Goal: Task Accomplishment & Management: Complete application form

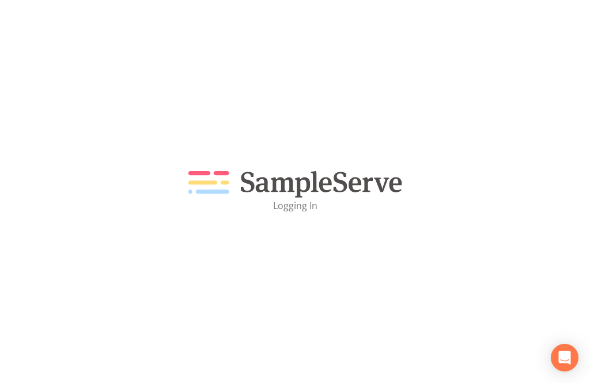
scroll to position [37, 0]
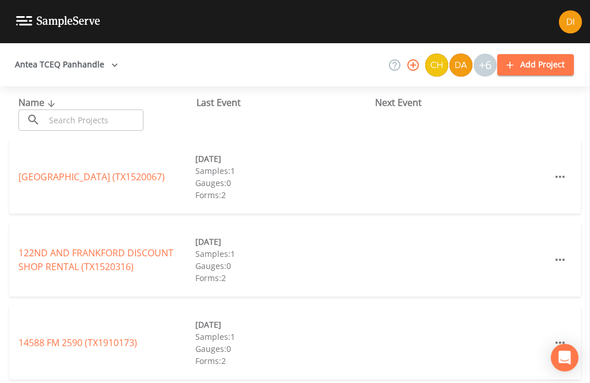
click at [52, 115] on input "text" at bounding box center [94, 119] width 99 height 21
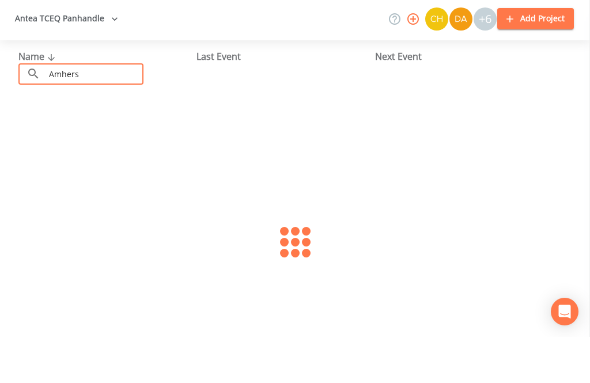
type input "Amherst"
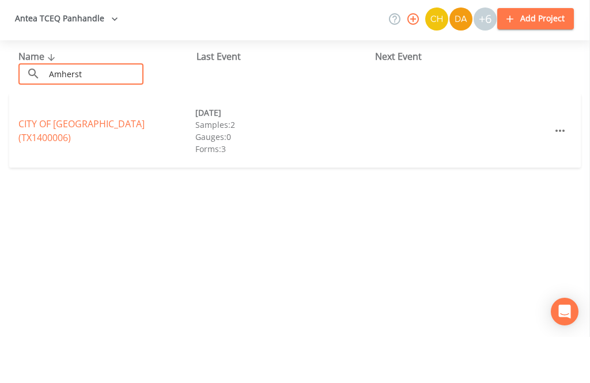
click at [37, 164] on link "CITY OF [GEOGRAPHIC_DATA] (TX1400006)" at bounding box center [81, 177] width 126 height 27
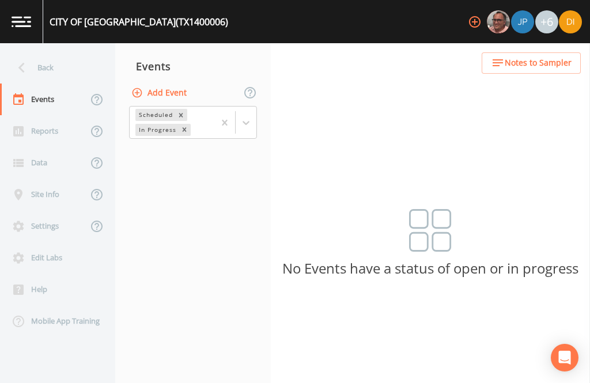
click at [187, 82] on button "Add Event" at bounding box center [160, 92] width 62 height 21
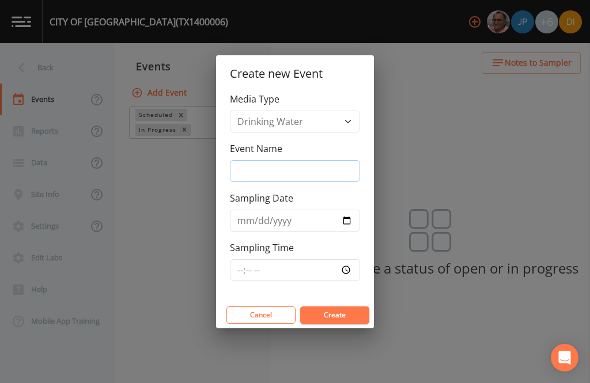
click at [326, 166] on input "Event Name" at bounding box center [295, 171] width 130 height 22
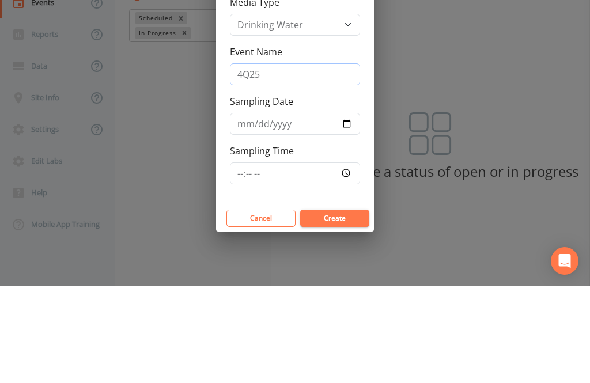
type input "4Q25"
click at [281, 210] on input "Sampling Date" at bounding box center [295, 221] width 130 height 22
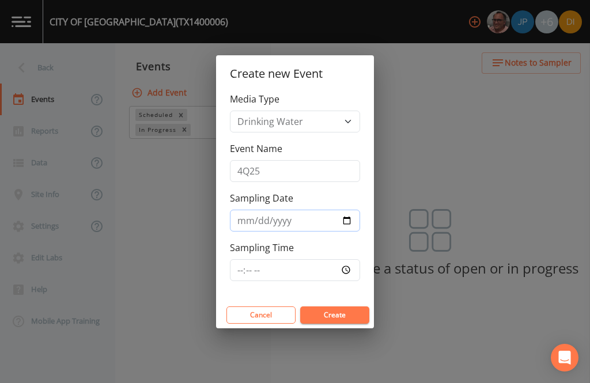
type input "[DATE]"
click at [325, 260] on input "Sampling Time" at bounding box center [295, 270] width 130 height 22
type input "08:00"
click at [352, 311] on button "Create" at bounding box center [334, 315] width 69 height 17
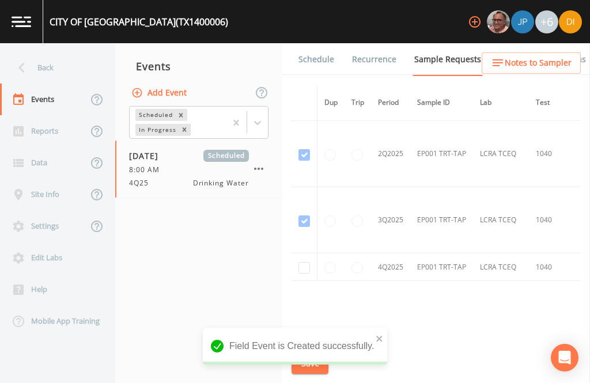
scroll to position [1258, 0]
click at [299, 263] on input "checkbox" at bounding box center [304, 269] width 12 height 12
checkbox input "true"
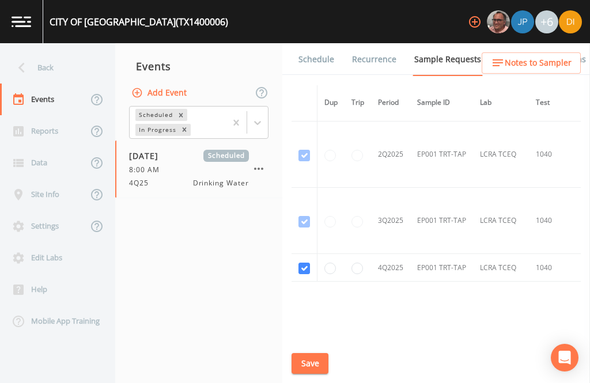
click at [316, 363] on button "Save" at bounding box center [310, 363] width 37 height 21
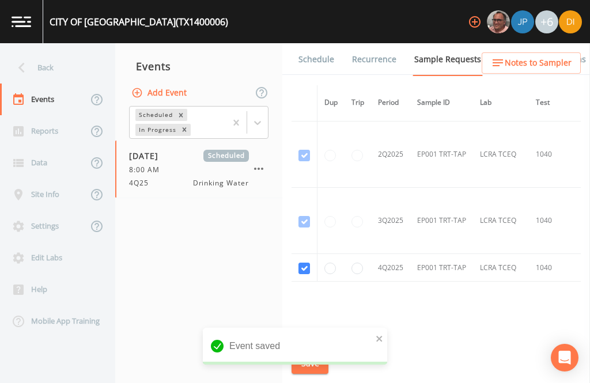
click at [325, 43] on link "Schedule" at bounding box center [316, 59] width 39 height 32
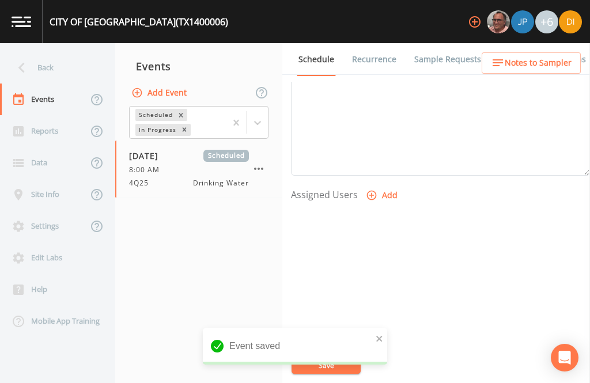
scroll to position [392, 0]
click at [379, 186] on button "Add" at bounding box center [383, 196] width 39 height 21
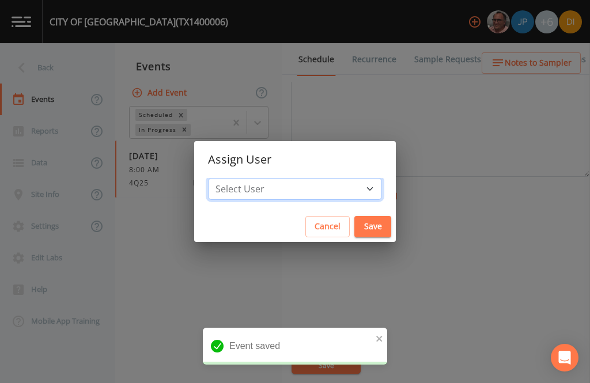
click at [330, 183] on select "Select User [PERSON_NAME] [PERSON_NAME] [PERSON_NAME] [PERSON_NAME] [PERSON_NAM…" at bounding box center [295, 189] width 174 height 22
select select "344ec927-06d4-4db1-b173-80838cd52a46"
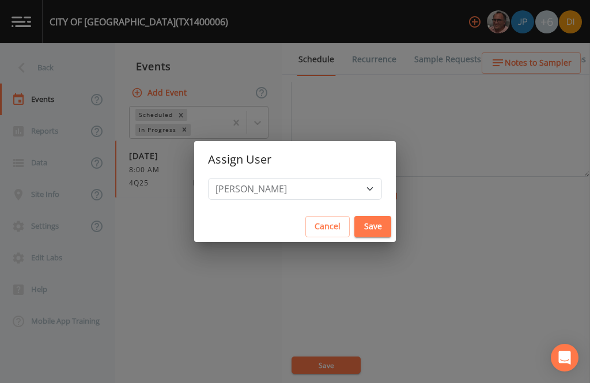
click at [354, 225] on button "Save" at bounding box center [372, 226] width 37 height 21
select select
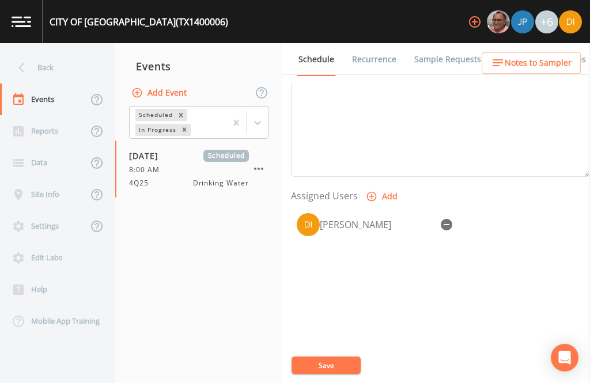
click at [345, 358] on button "Save" at bounding box center [326, 365] width 69 height 17
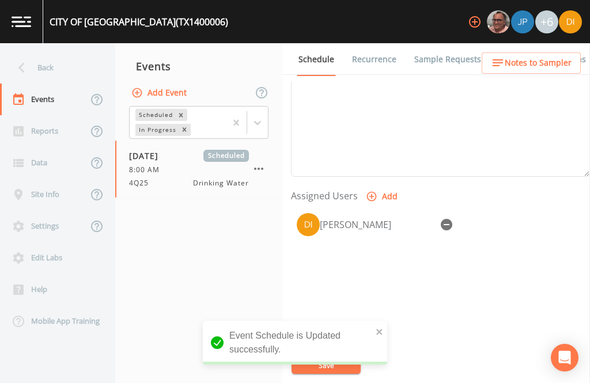
click at [34, 52] on div "Back" at bounding box center [52, 68] width 104 height 32
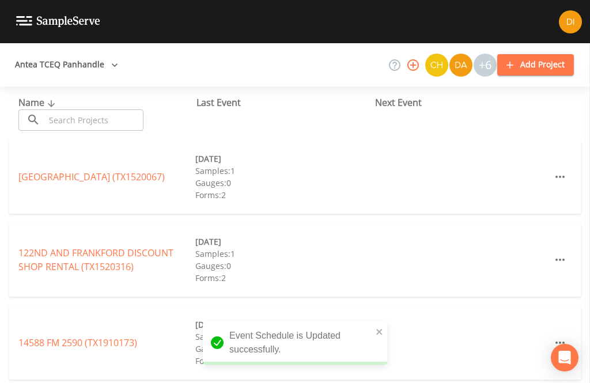
click at [115, 109] on input "text" at bounding box center [94, 119] width 99 height 21
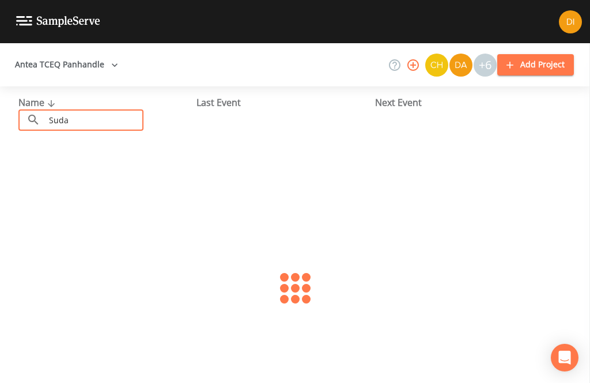
type input "[GEOGRAPHIC_DATA]"
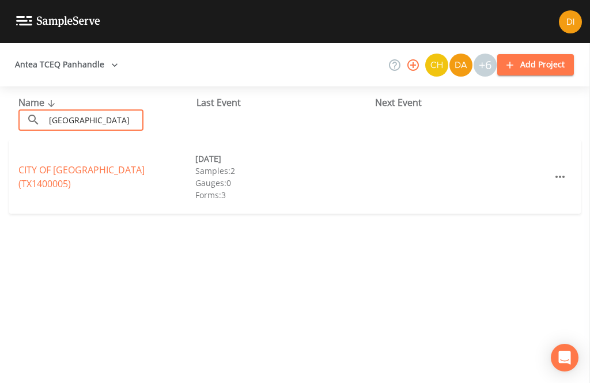
click at [39, 164] on link "CITY OF [GEOGRAPHIC_DATA] ([GEOGRAPHIC_DATA])" at bounding box center [81, 177] width 126 height 27
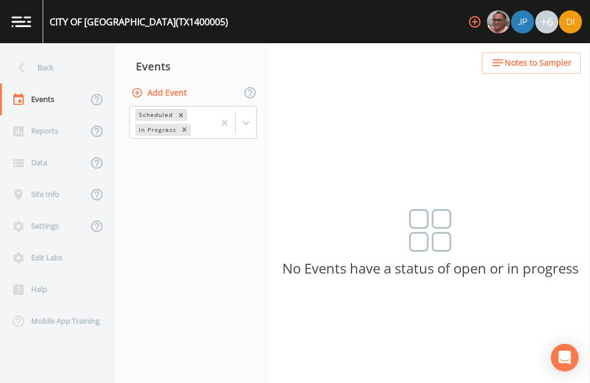
click at [184, 82] on button "Add Event" at bounding box center [160, 92] width 62 height 21
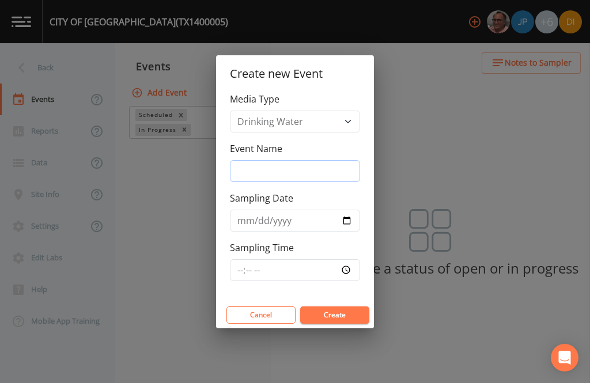
click at [335, 168] on input "Event Name" at bounding box center [295, 171] width 130 height 22
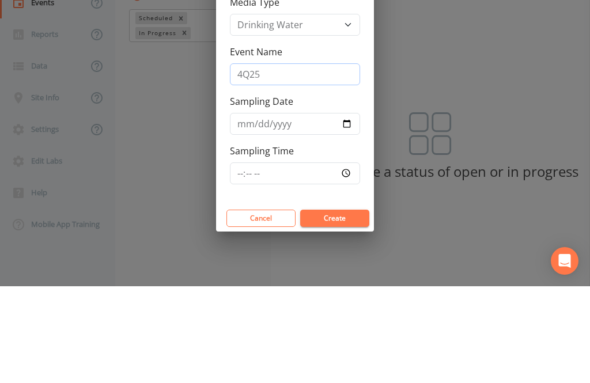
type input "4Q25"
click at [336, 210] on input "Sampling Date" at bounding box center [295, 221] width 130 height 22
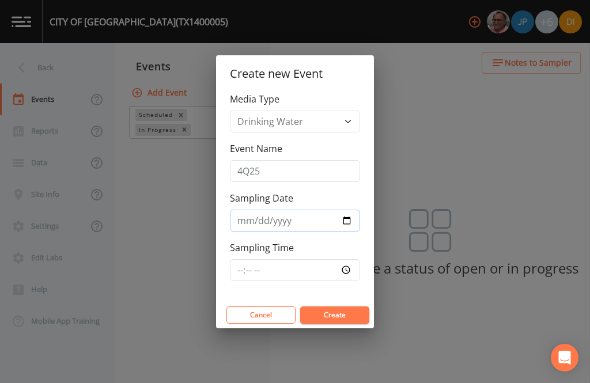
type input "[DATE]"
click at [333, 262] on input "Sampling Time" at bounding box center [295, 270] width 130 height 22
type input "08:30"
click at [348, 308] on button "Create" at bounding box center [334, 315] width 69 height 17
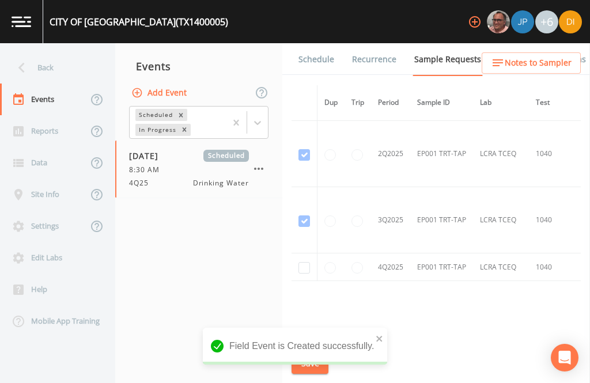
scroll to position [1324, 0]
click at [307, 263] on input "checkbox" at bounding box center [304, 269] width 12 height 12
checkbox input "true"
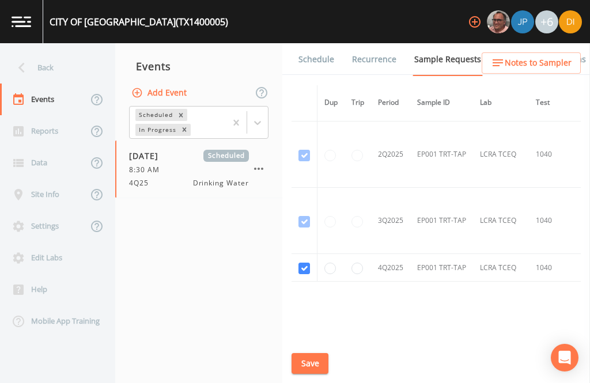
click at [310, 358] on button "Save" at bounding box center [310, 363] width 37 height 21
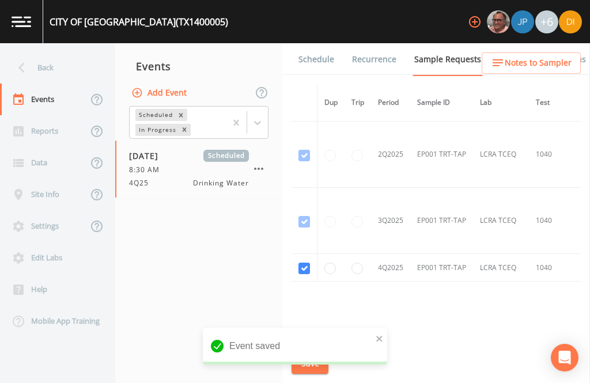
click at [314, 43] on link "Schedule" at bounding box center [316, 59] width 39 height 32
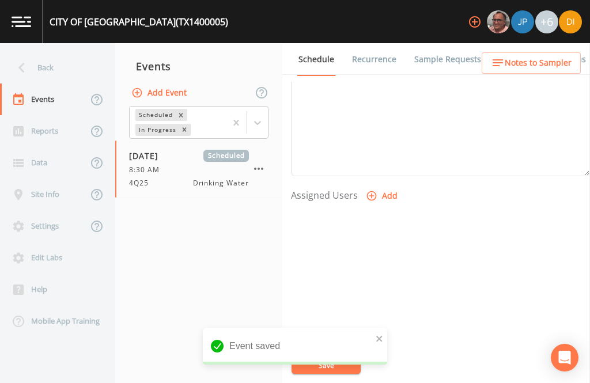
scroll to position [392, 0]
click at [379, 186] on button "Add" at bounding box center [383, 196] width 39 height 21
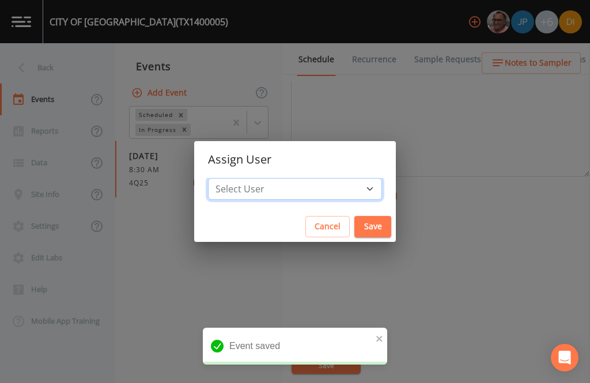
click at [331, 191] on select "Select User [PERSON_NAME] [PERSON_NAME] [PERSON_NAME] [PERSON_NAME] [PERSON_NAM…" at bounding box center [295, 189] width 174 height 22
select select "344ec927-06d4-4db1-b173-80838cd52a46"
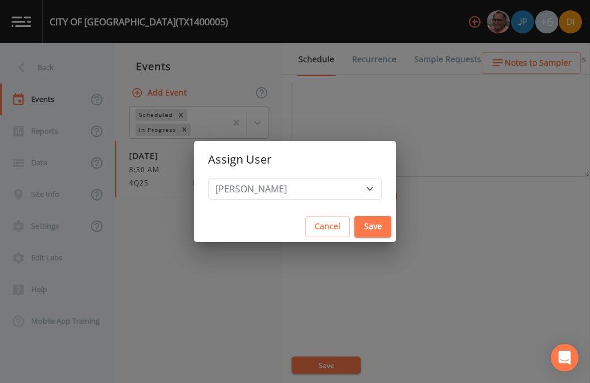
click at [354, 223] on button "Save" at bounding box center [372, 226] width 37 height 21
select select
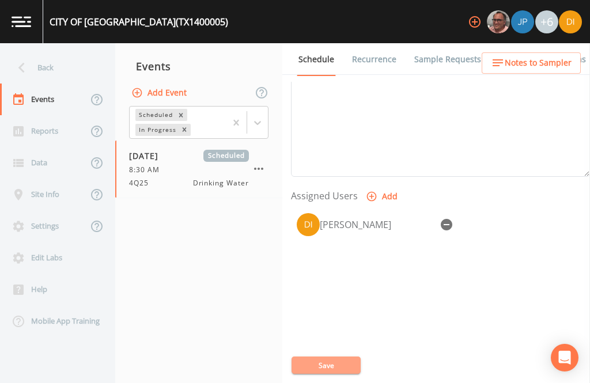
click at [344, 358] on button "Save" at bounding box center [326, 365] width 69 height 17
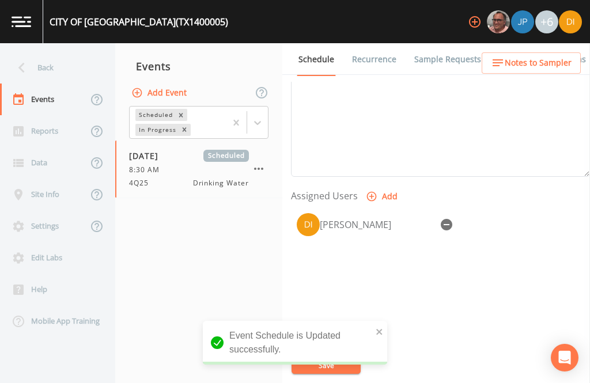
click at [28, 58] on icon at bounding box center [22, 68] width 20 height 20
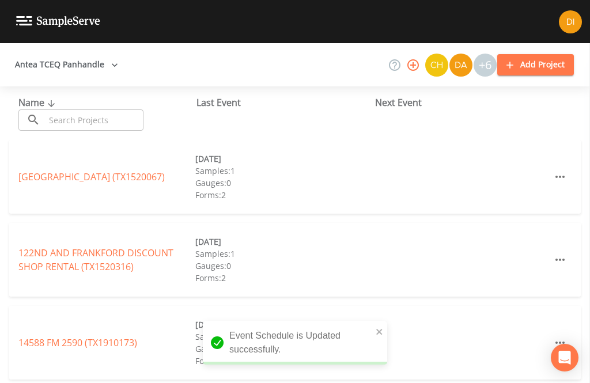
click at [110, 109] on input "text" at bounding box center [94, 119] width 99 height 21
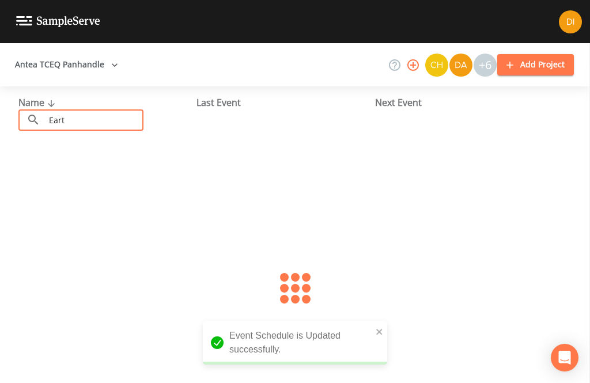
type input "Earth"
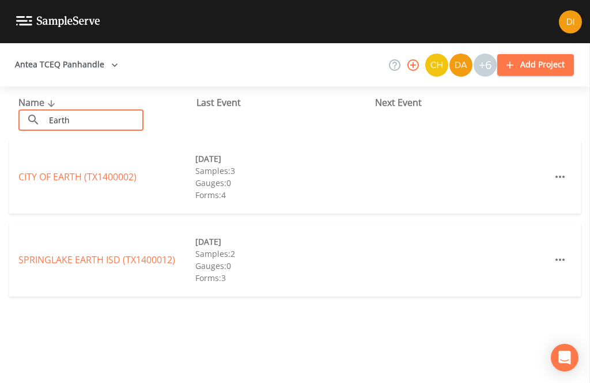
click at [30, 171] on link "CITY OF [GEOGRAPHIC_DATA] (TX1400002)" at bounding box center [77, 177] width 118 height 13
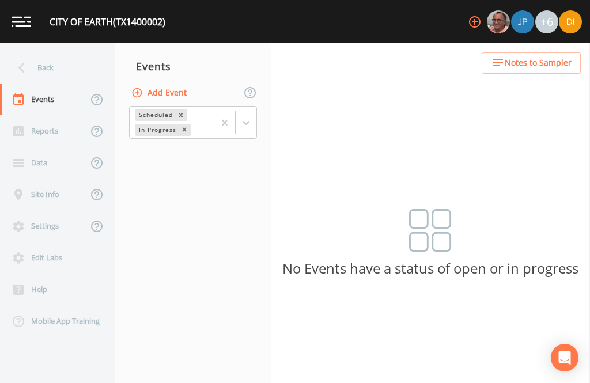
click at [183, 82] on button "Add Event" at bounding box center [160, 92] width 62 height 21
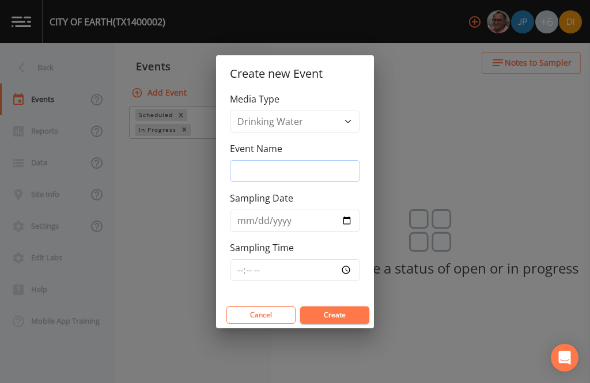
click at [319, 168] on input "Event Name" at bounding box center [295, 171] width 130 height 22
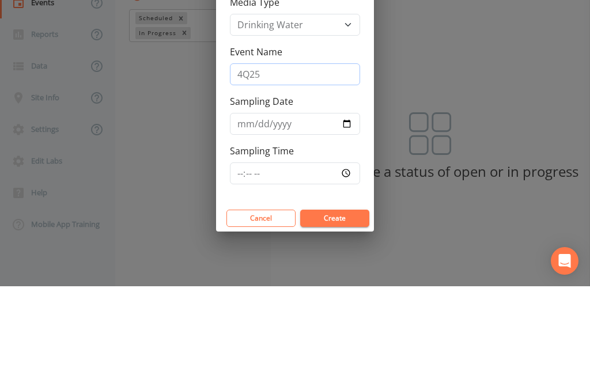
type input "4Q25"
click at [293, 210] on input "Sampling Date" at bounding box center [295, 221] width 130 height 22
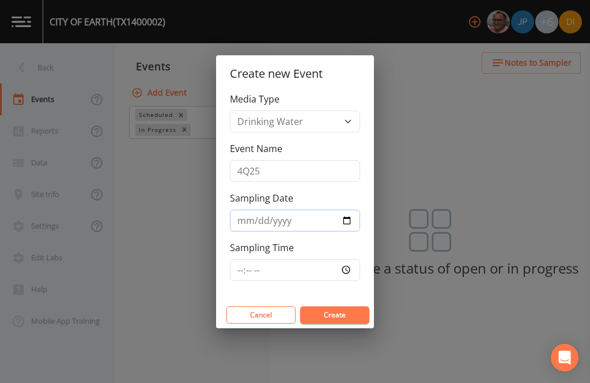
type input "[DATE]"
click at [337, 274] on input "Sampling Time" at bounding box center [295, 270] width 130 height 22
type input "09:00"
click at [346, 316] on button "Create" at bounding box center [334, 315] width 69 height 17
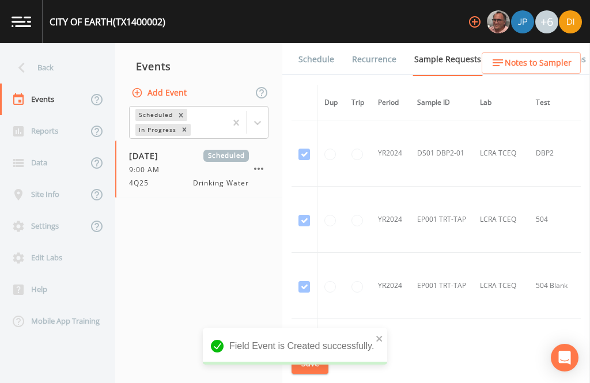
click at [308, 43] on link "Schedule" at bounding box center [316, 59] width 39 height 32
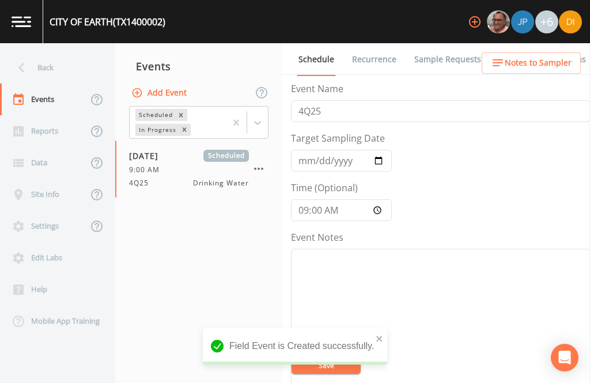
click at [452, 43] on link "Sample Requests" at bounding box center [448, 59] width 70 height 32
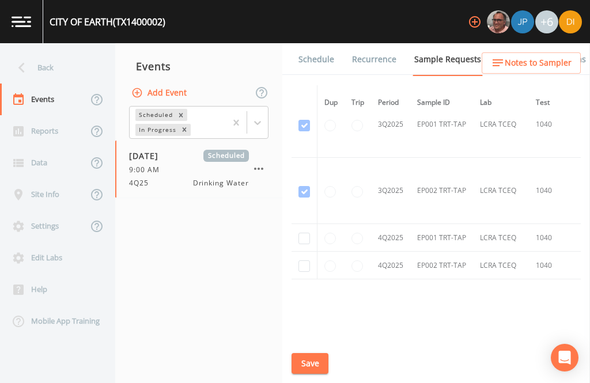
scroll to position [2743, 0]
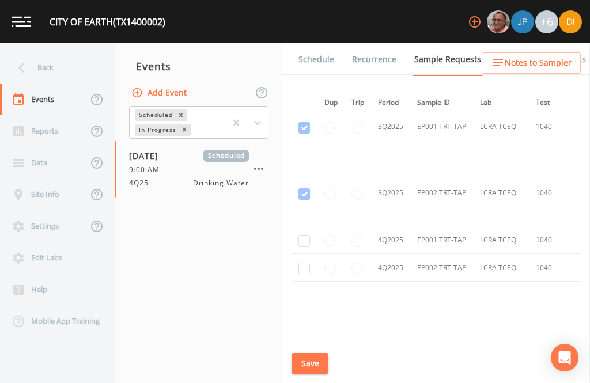
click at [300, 235] on input "checkbox" at bounding box center [304, 241] width 12 height 12
checkbox input "true"
click at [302, 263] on input "checkbox" at bounding box center [304, 269] width 12 height 12
checkbox input "true"
click at [316, 359] on button "Save" at bounding box center [310, 363] width 37 height 21
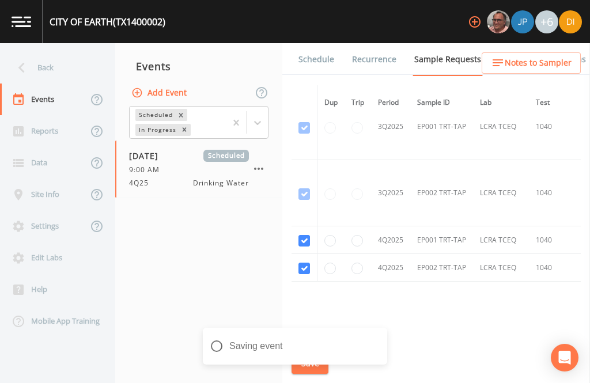
click at [313, 373] on div "Saving event" at bounding box center [295, 351] width 184 height 46
click at [319, 43] on link "Schedule" at bounding box center [316, 59] width 39 height 32
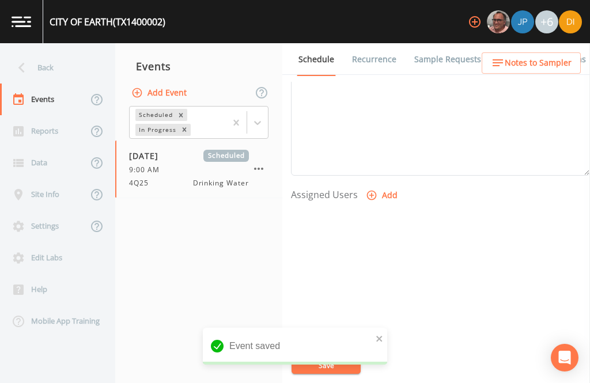
scroll to position [392, 0]
click at [380, 186] on button "Add" at bounding box center [383, 196] width 39 height 21
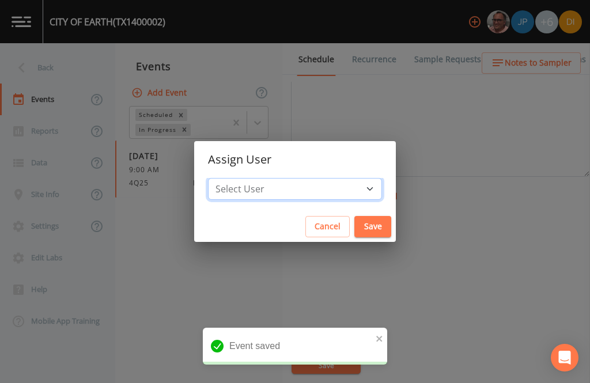
click at [320, 193] on select "Select User [PERSON_NAME] [PERSON_NAME] [PERSON_NAME] [PERSON_NAME] [PERSON_NAM…" at bounding box center [295, 189] width 174 height 22
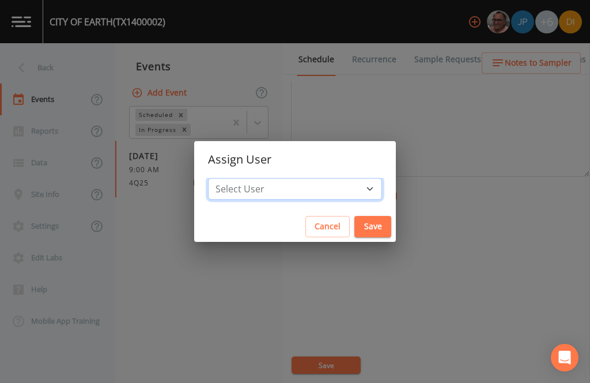
select select "344ec927-06d4-4db1-b173-80838cd52a46"
click at [354, 217] on button "Save" at bounding box center [372, 226] width 37 height 21
select select
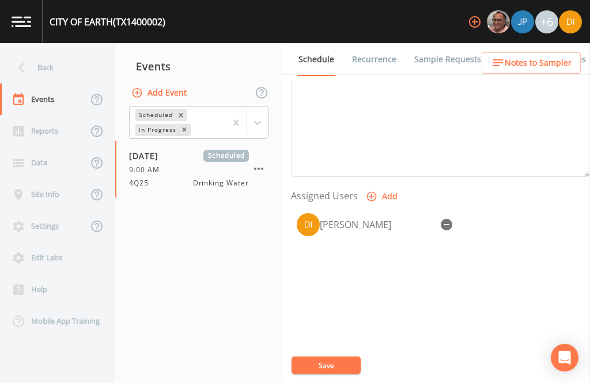
click at [338, 364] on button "Save" at bounding box center [326, 365] width 69 height 17
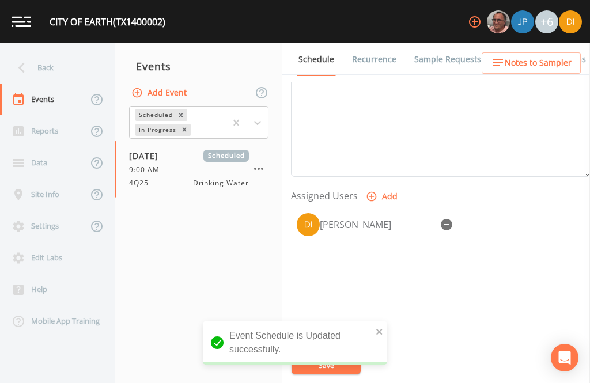
click at [33, 52] on div "Back" at bounding box center [52, 68] width 104 height 32
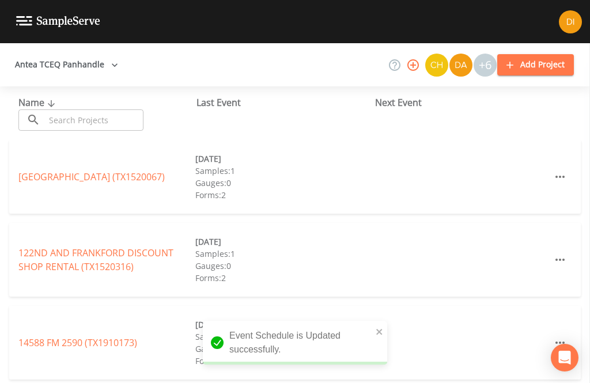
click at [122, 109] on input "text" at bounding box center [94, 119] width 99 height 21
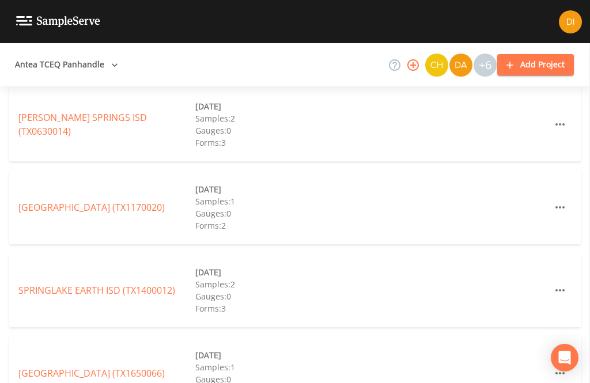
scroll to position [550, 0]
type input "Spring"
click at [471, 97] on div "[PERSON_NAME] SPRINGS ISD (TX0630014) [DATE] Samples: 2 Gauges: 0 Forms: 3" at bounding box center [295, 125] width 572 height 74
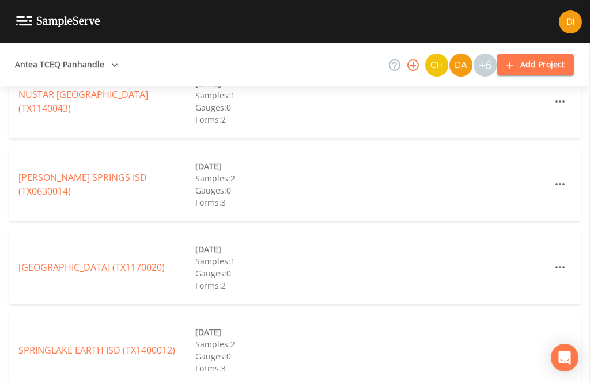
scroll to position [489, 0]
click at [43, 345] on link "SPRINGLAKE EARTH ISD (TX1400012)" at bounding box center [96, 351] width 157 height 13
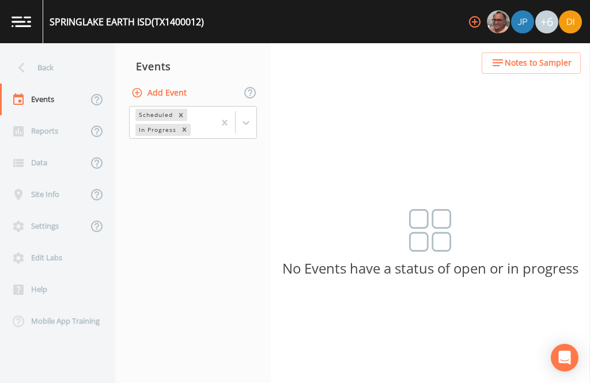
click at [184, 82] on button "Add Event" at bounding box center [160, 92] width 62 height 21
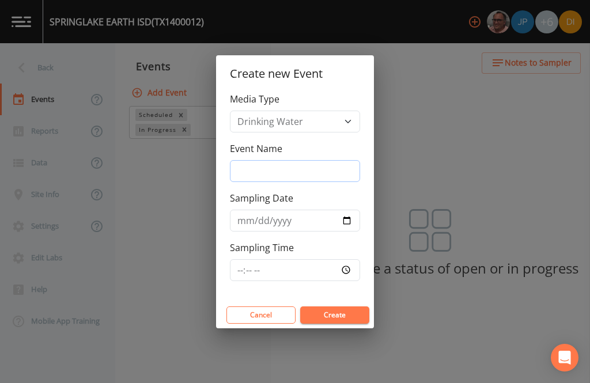
click at [317, 173] on input "Event Name" at bounding box center [295, 171] width 130 height 22
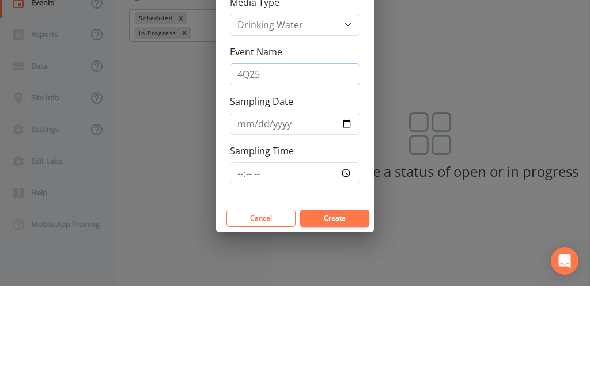
type input "4Q25"
click at [282, 210] on input "Sampling Date" at bounding box center [295, 221] width 130 height 22
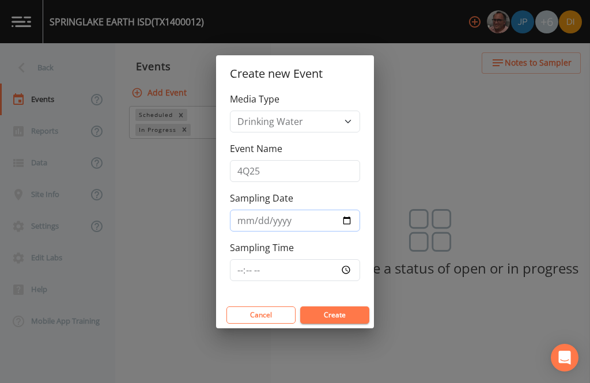
type input "[DATE]"
click at [321, 271] on input "Sampling Time" at bounding box center [295, 270] width 130 height 22
type input "09:30"
click at [340, 316] on button "Create" at bounding box center [334, 315] width 69 height 17
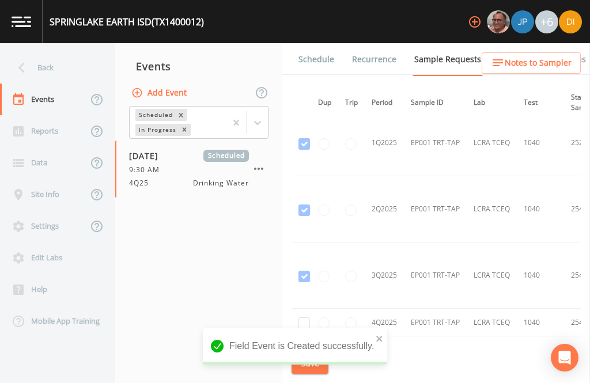
scroll to position [1070, 6]
click at [305, 318] on input "checkbox" at bounding box center [304, 324] width 12 height 12
checkbox input "true"
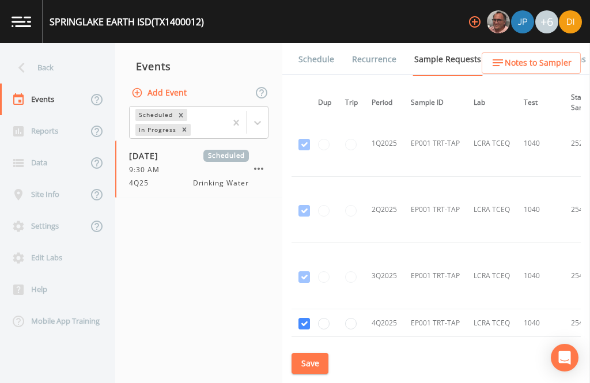
click at [312, 364] on button "Save" at bounding box center [310, 363] width 37 height 21
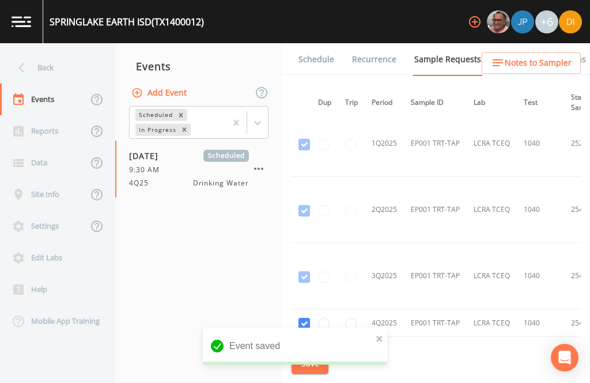
click at [310, 43] on link "Schedule" at bounding box center [316, 59] width 39 height 32
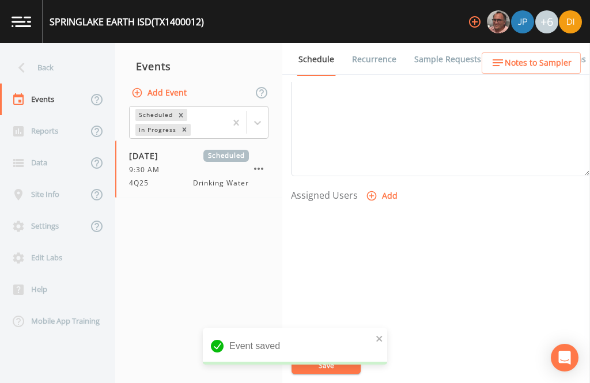
scroll to position [392, 0]
click at [381, 186] on button "Add" at bounding box center [383, 196] width 39 height 21
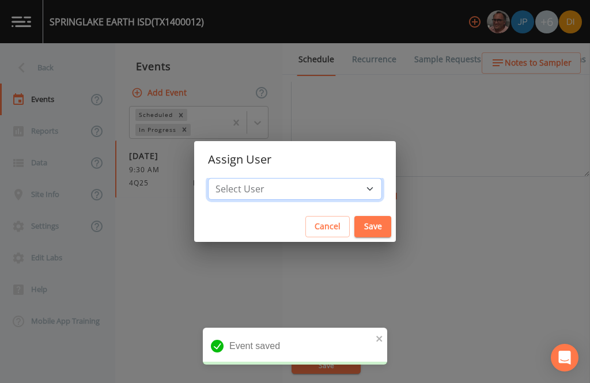
click at [328, 190] on select "Select User [PERSON_NAME] [PERSON_NAME] [PERSON_NAME] [PERSON_NAME] [PERSON_NAM…" at bounding box center [295, 189] width 174 height 22
select select "344ec927-06d4-4db1-b173-80838cd52a46"
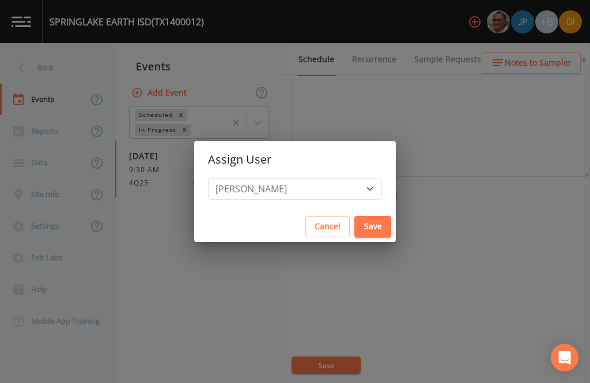
click at [354, 225] on button "Save" at bounding box center [372, 226] width 37 height 21
select select
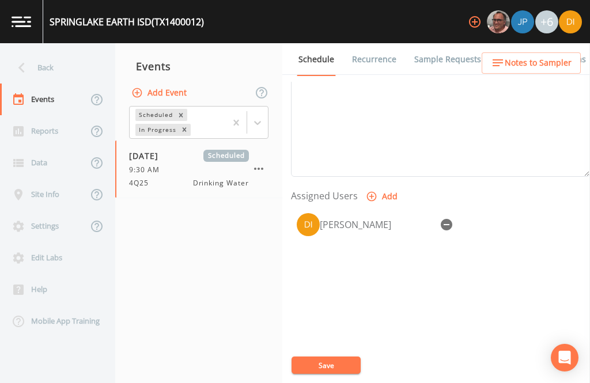
click at [332, 362] on button "Save" at bounding box center [326, 365] width 69 height 17
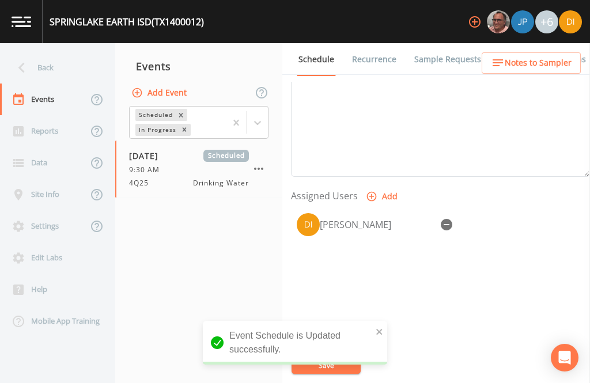
click at [40, 52] on div "Back" at bounding box center [52, 68] width 104 height 32
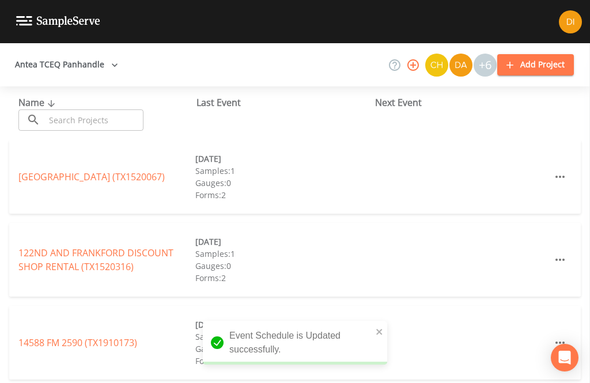
click at [114, 109] on input "text" at bounding box center [94, 119] width 99 height 21
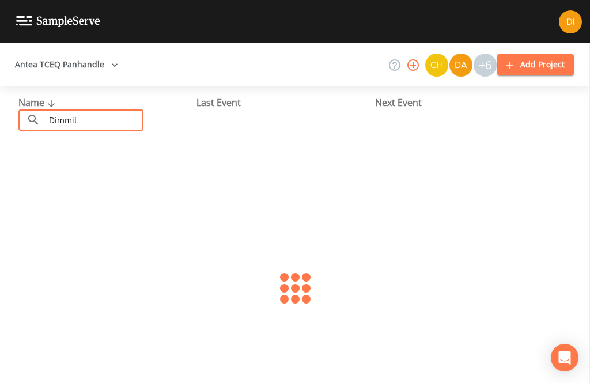
type input "[PERSON_NAME]"
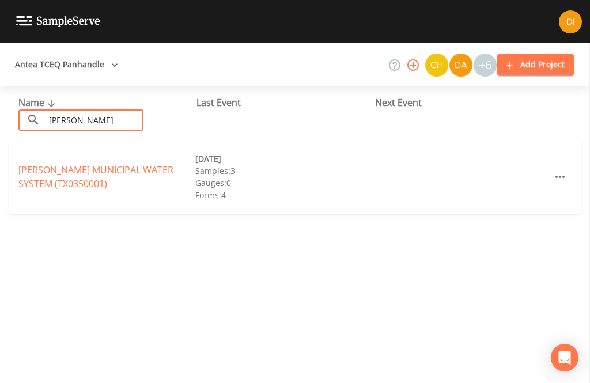
click at [45, 164] on link "[PERSON_NAME] MUNICIPAL WATER SYSTEM (TX0350001)" at bounding box center [95, 177] width 155 height 27
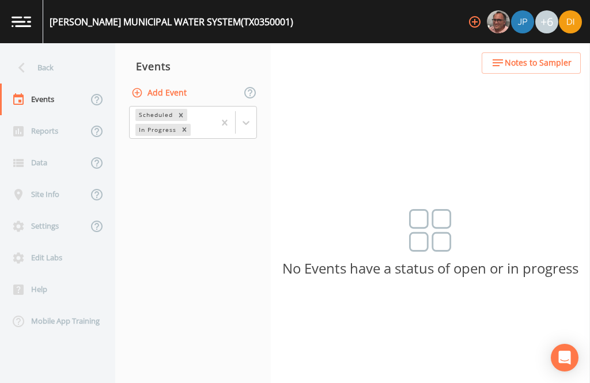
click at [180, 82] on button "Add Event" at bounding box center [160, 92] width 62 height 21
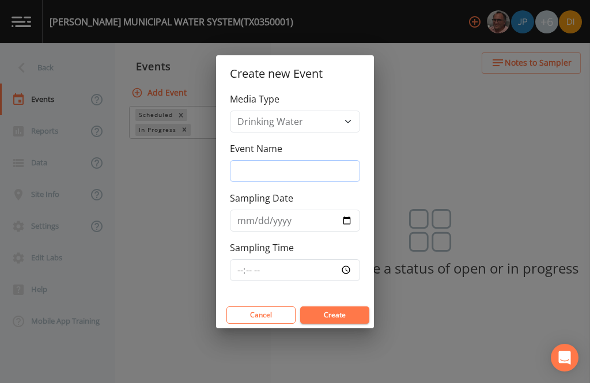
click at [320, 164] on input "Event Name" at bounding box center [295, 171] width 130 height 22
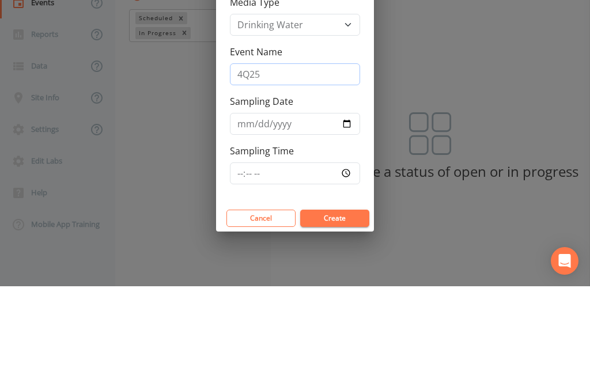
type input "4Q25"
click at [286, 210] on input "Sampling Date" at bounding box center [295, 221] width 130 height 22
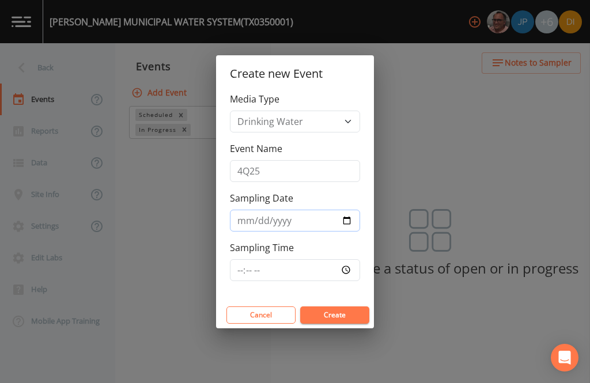
type input "[DATE]"
click at [334, 267] on input "Sampling Time" at bounding box center [295, 270] width 130 height 22
type input "10:00"
click at [337, 317] on button "Create" at bounding box center [334, 315] width 69 height 17
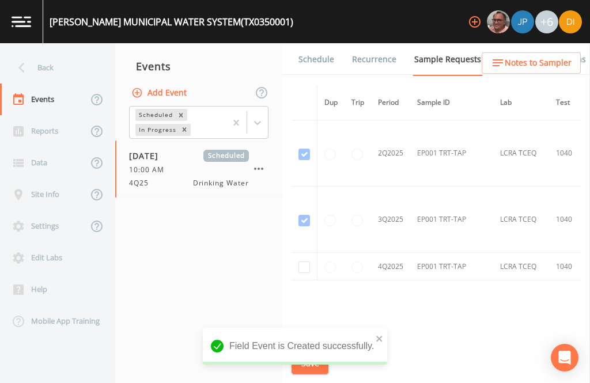
scroll to position [2583, 0]
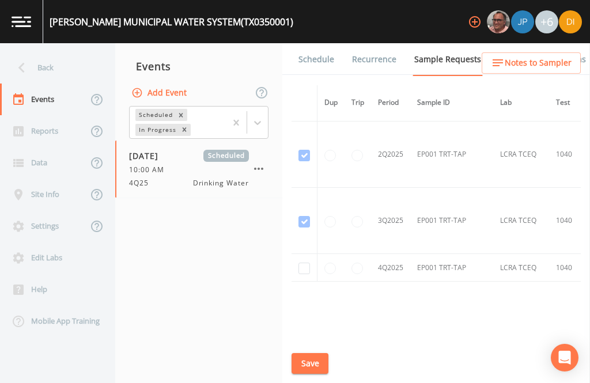
click at [300, 263] on input "checkbox" at bounding box center [304, 269] width 12 height 12
checkbox input "true"
click at [319, 364] on button "Save" at bounding box center [310, 363] width 37 height 21
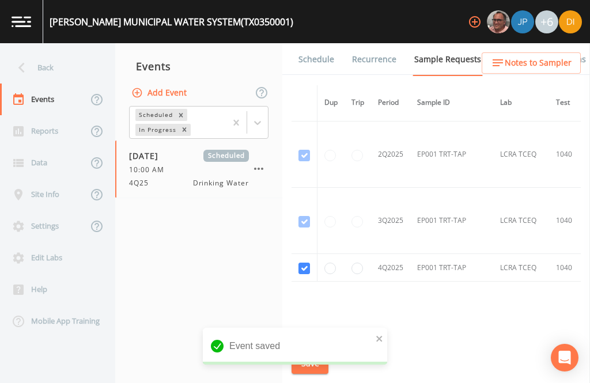
click at [306, 43] on link "Schedule" at bounding box center [316, 59] width 39 height 32
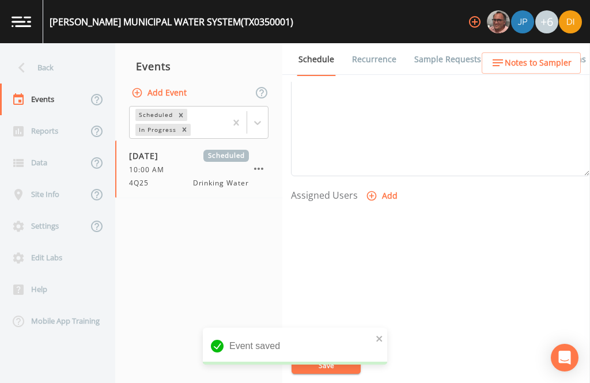
scroll to position [392, 0]
click at [382, 146] on form "Event Name 4Q25 Target Sampling Date [DATE] Time (Optional) 10:00:00 Event Note…" at bounding box center [440, 8] width 299 height 639
click at [389, 186] on button "Add" at bounding box center [383, 196] width 39 height 21
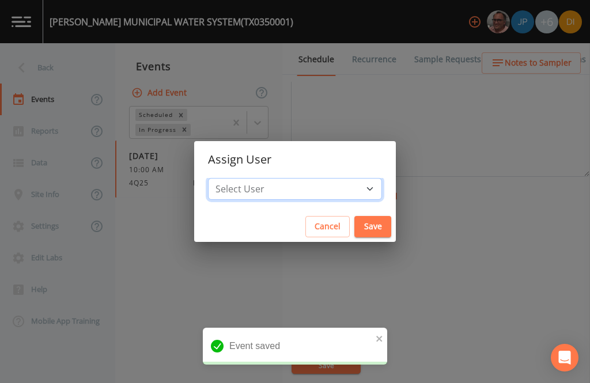
click at [327, 186] on select "Select User [PERSON_NAME] [PERSON_NAME] [PERSON_NAME] [PERSON_NAME] [PERSON_NAM…" at bounding box center [295, 189] width 174 height 22
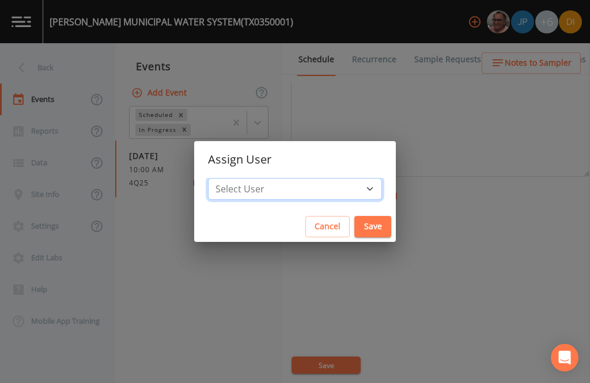
select select "344ec927-06d4-4db1-b173-80838cd52a46"
click at [354, 225] on button "Save" at bounding box center [372, 226] width 37 height 21
select select
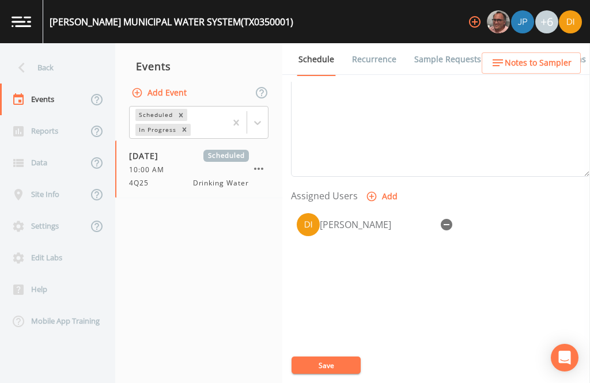
click at [334, 358] on button "Save" at bounding box center [326, 365] width 69 height 17
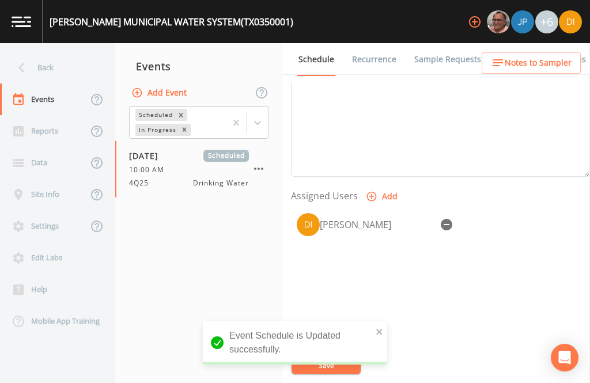
click at [445, 43] on link "Sample Requests" at bounding box center [448, 59] width 70 height 32
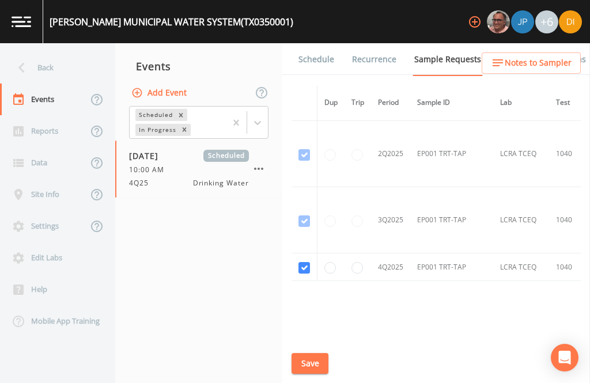
scroll to position [2583, 0]
click at [39, 52] on div "Back" at bounding box center [52, 68] width 104 height 32
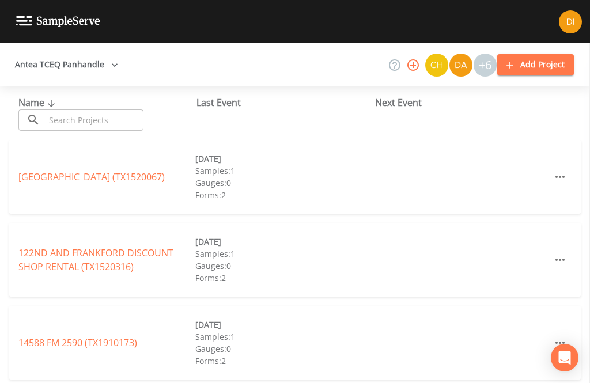
click at [52, 99] on icon at bounding box center [51, 104] width 14 height 10
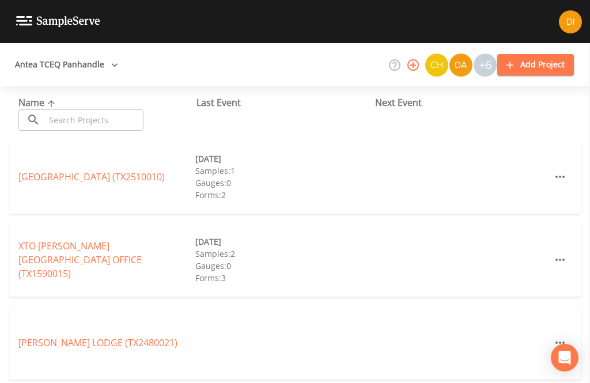
click at [46, 109] on input "text" at bounding box center [94, 119] width 99 height 21
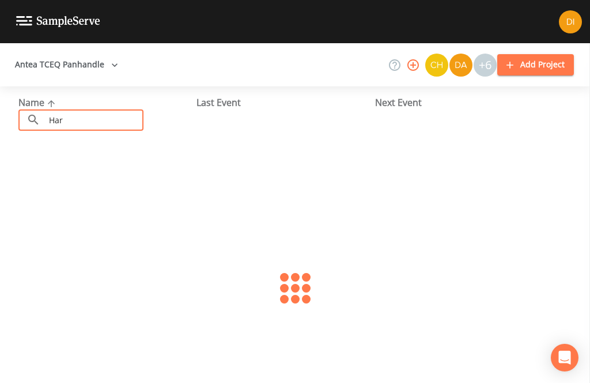
type input "[PERSON_NAME]"
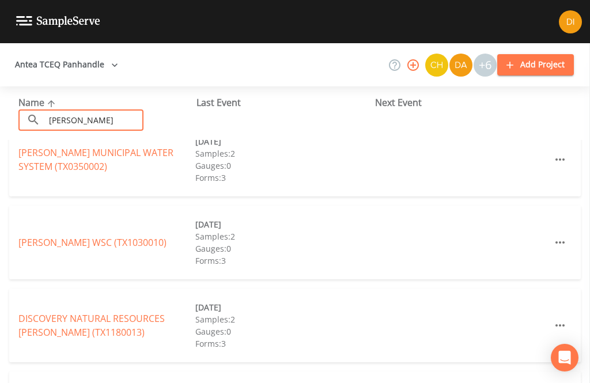
scroll to position [101, 0]
click at [41, 145] on link "[PERSON_NAME] MUNICIPAL WATER SYSTEM (TX0350002)" at bounding box center [95, 158] width 155 height 27
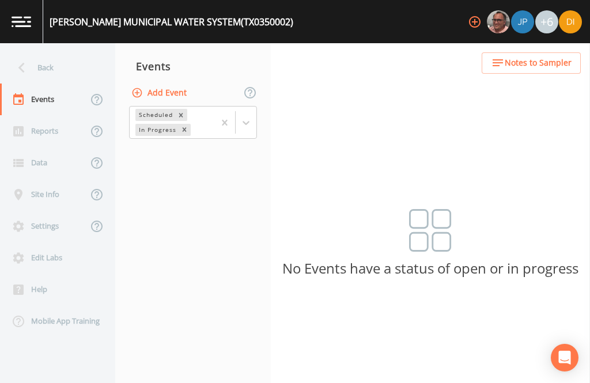
click at [184, 82] on button "Add Event" at bounding box center [160, 92] width 62 height 21
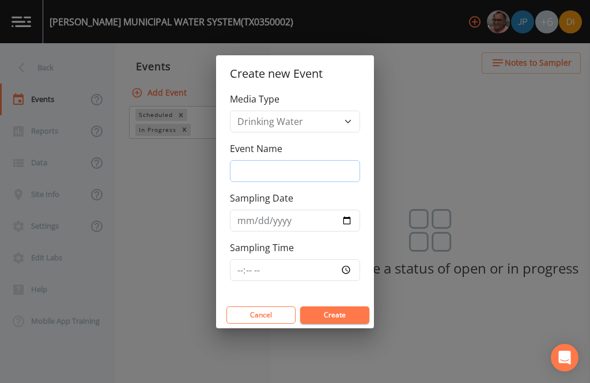
click at [302, 168] on input "Event Name" at bounding box center [295, 171] width 130 height 22
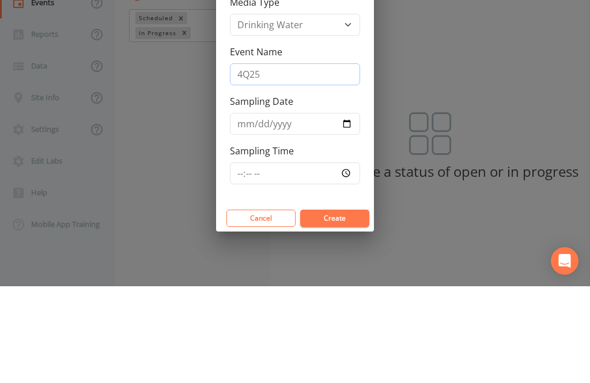
type input "4Q25"
click at [290, 210] on input "Sampling Date" at bounding box center [295, 221] width 130 height 22
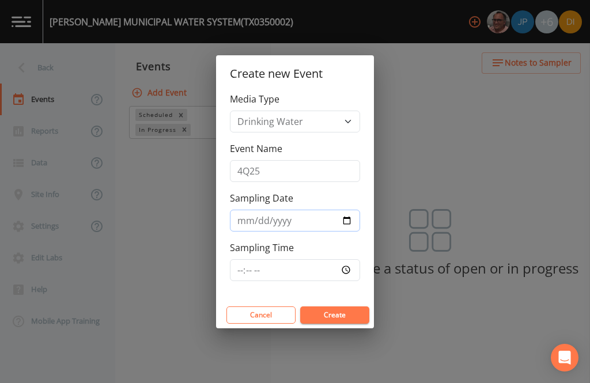
type input "[DATE]"
click at [325, 265] on input "Sampling Time" at bounding box center [295, 270] width 130 height 22
type input "10:30"
click at [346, 317] on button "Create" at bounding box center [334, 315] width 69 height 17
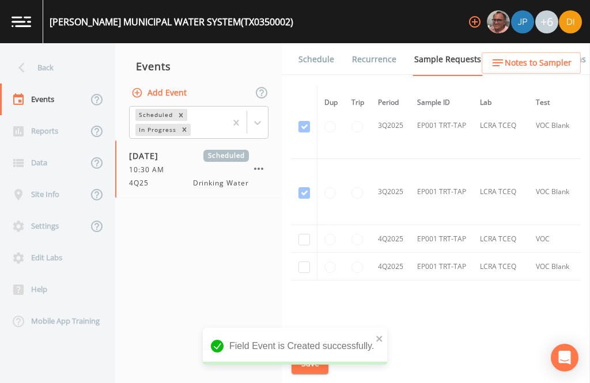
scroll to position [1749, 0]
click at [303, 235] on input "checkbox" at bounding box center [304, 241] width 12 height 12
checkbox input "true"
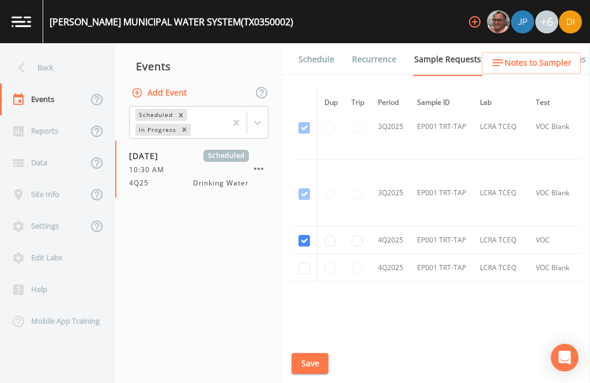
click at [301, 263] on input "checkbox" at bounding box center [304, 269] width 12 height 12
checkbox input "true"
click at [312, 354] on button "Save" at bounding box center [310, 363] width 37 height 21
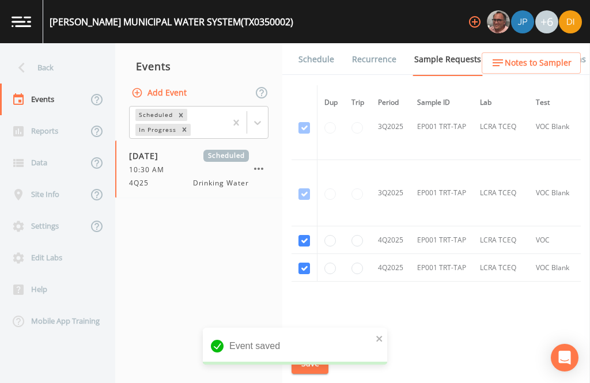
click at [316, 43] on link "Schedule" at bounding box center [316, 59] width 39 height 32
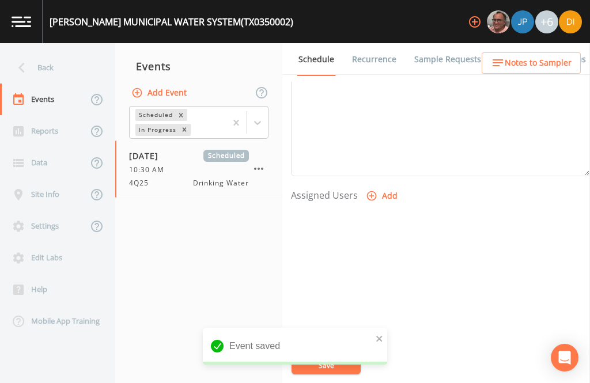
scroll to position [392, 0]
click at [381, 186] on button "Add" at bounding box center [383, 196] width 39 height 21
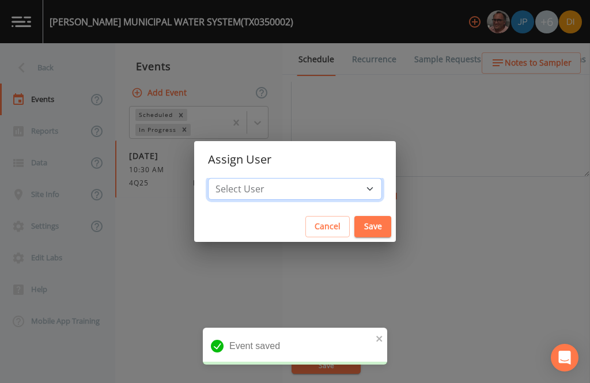
click at [336, 190] on select "Select User [PERSON_NAME] [PERSON_NAME] [PERSON_NAME] [PERSON_NAME] [PERSON_NAM…" at bounding box center [295, 189] width 174 height 22
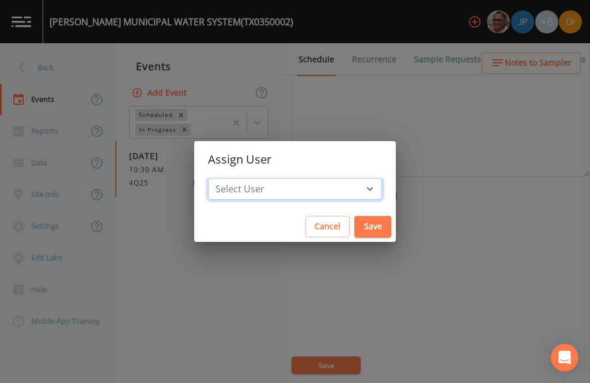
select select "344ec927-06d4-4db1-b173-80838cd52a46"
click at [354, 222] on button "Save" at bounding box center [372, 226] width 37 height 21
select select
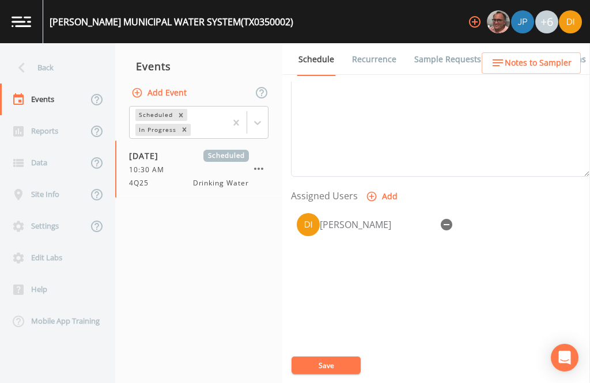
click at [338, 360] on button "Save" at bounding box center [326, 365] width 69 height 17
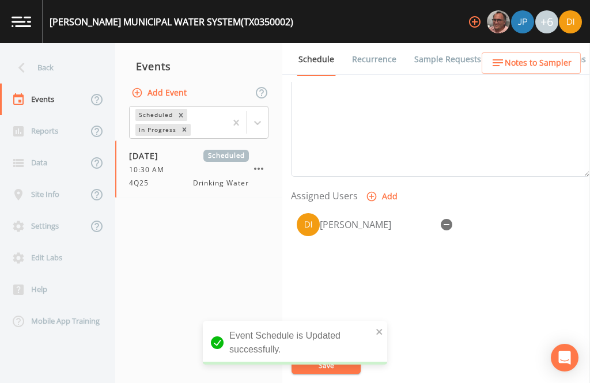
click at [31, 52] on div "Back" at bounding box center [52, 68] width 104 height 32
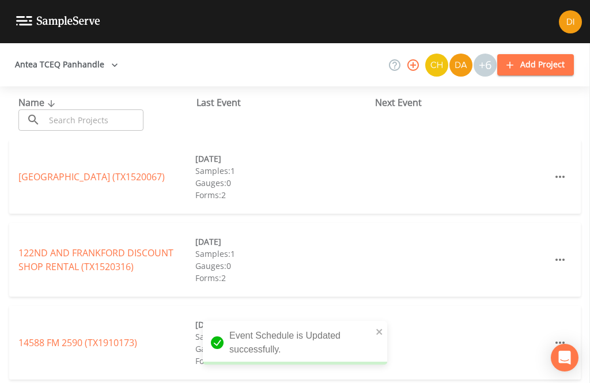
click at [62, 109] on input "text" at bounding box center [94, 119] width 99 height 21
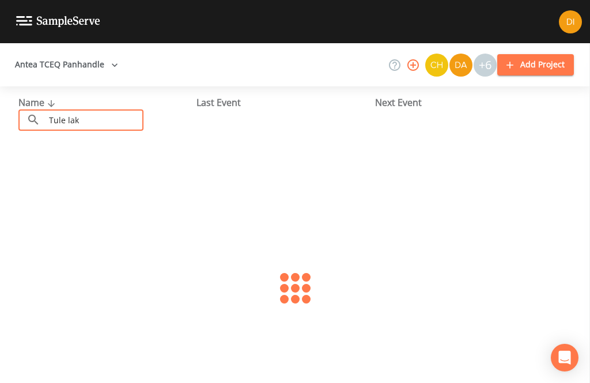
type input "[GEOGRAPHIC_DATA]"
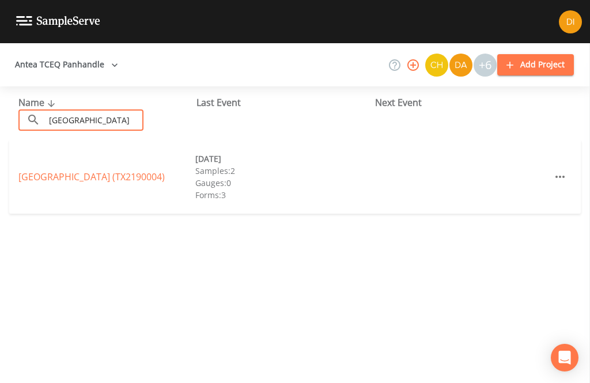
click at [35, 171] on link "[GEOGRAPHIC_DATA] (TX2190004)" at bounding box center [91, 177] width 146 height 13
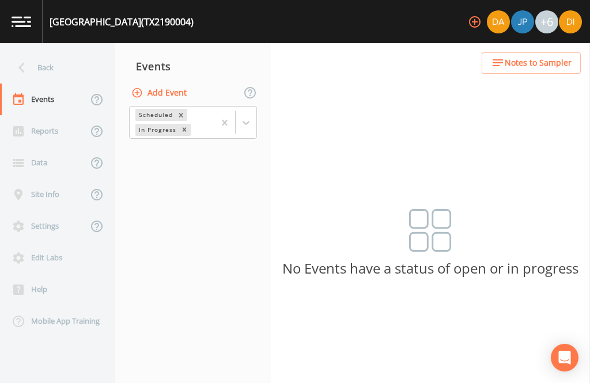
click at [181, 82] on button "Add Event" at bounding box center [160, 92] width 62 height 21
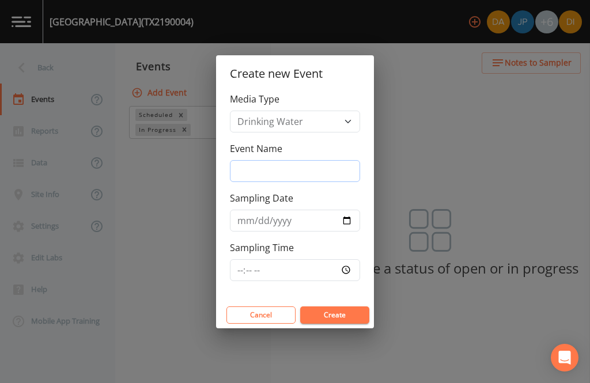
click at [324, 168] on input "Event Name" at bounding box center [295, 171] width 130 height 22
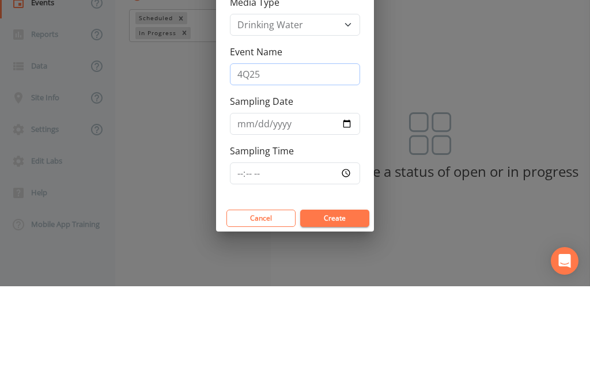
type input "4Q25"
click at [300, 210] on input "Sampling Date" at bounding box center [295, 221] width 130 height 22
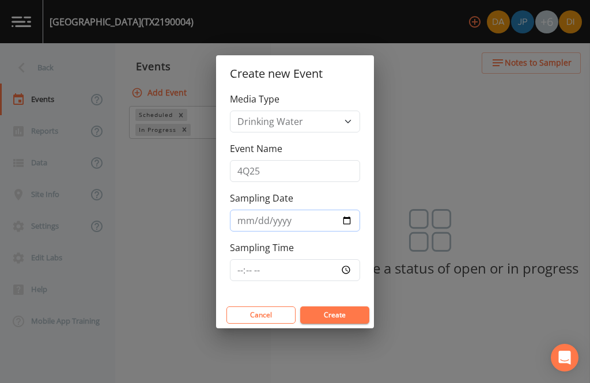
type input "[DATE]"
click at [331, 269] on input "Sampling Time" at bounding box center [295, 270] width 130 height 22
type input "11:00"
click at [335, 309] on button "Create" at bounding box center [334, 315] width 69 height 17
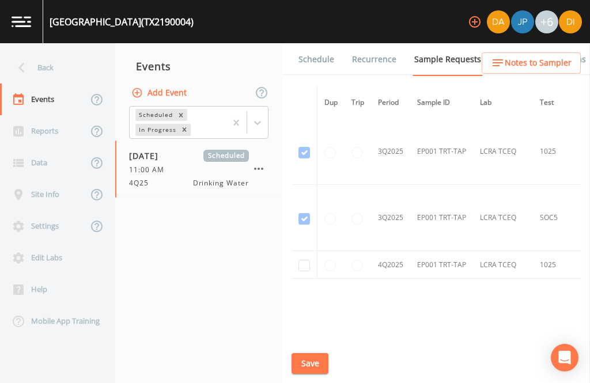
scroll to position [2715, 0]
click at [307, 263] on input "checkbox" at bounding box center [304, 269] width 12 height 12
checkbox input "true"
click at [313, 365] on button "Save" at bounding box center [310, 363] width 37 height 21
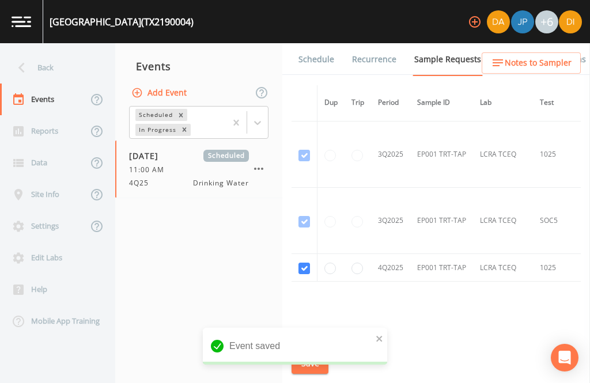
click at [323, 43] on link "Schedule" at bounding box center [316, 59] width 39 height 32
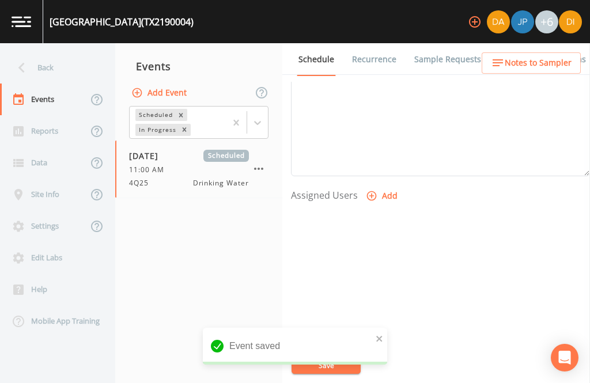
scroll to position [392, 0]
click at [389, 186] on button "Add" at bounding box center [383, 196] width 39 height 21
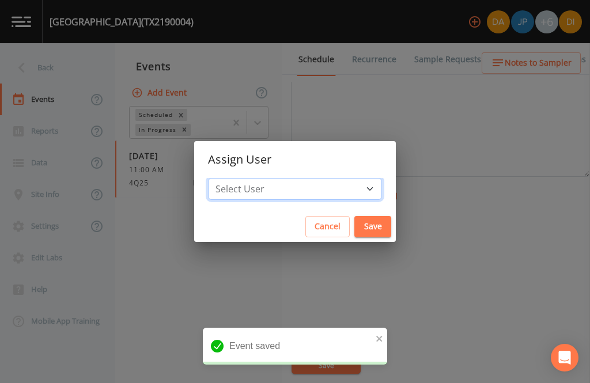
click at [340, 187] on select "Select User [PERSON_NAME] [PERSON_NAME] [PERSON_NAME] [PERSON_NAME] [PERSON_NAM…" at bounding box center [295, 189] width 174 height 22
select select "344ec927-06d4-4db1-b173-80838cd52a46"
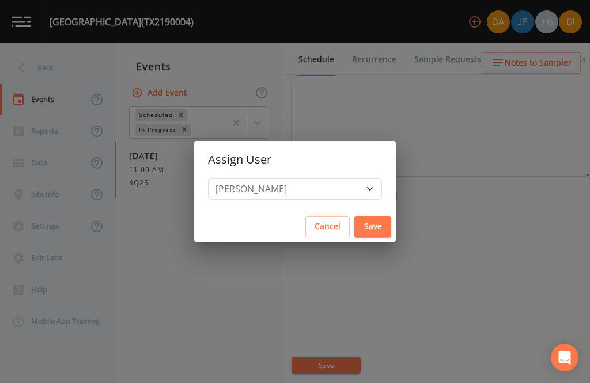
click at [354, 220] on button "Save" at bounding box center [372, 226] width 37 height 21
select select
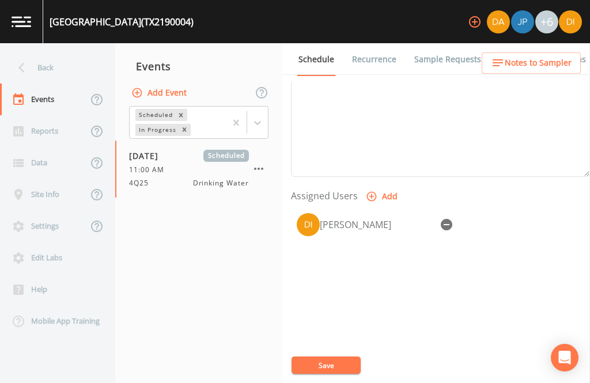
click at [336, 363] on button "Save" at bounding box center [326, 365] width 69 height 17
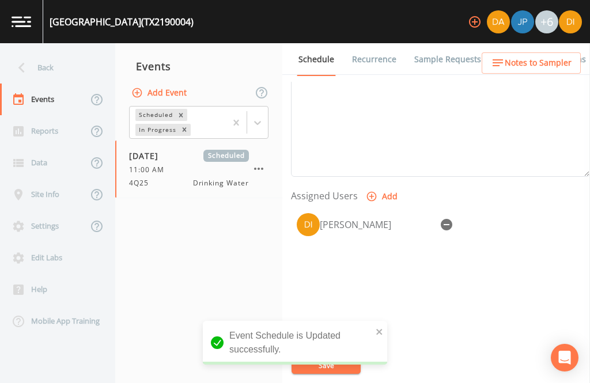
click at [46, 52] on div "Back" at bounding box center [52, 68] width 104 height 32
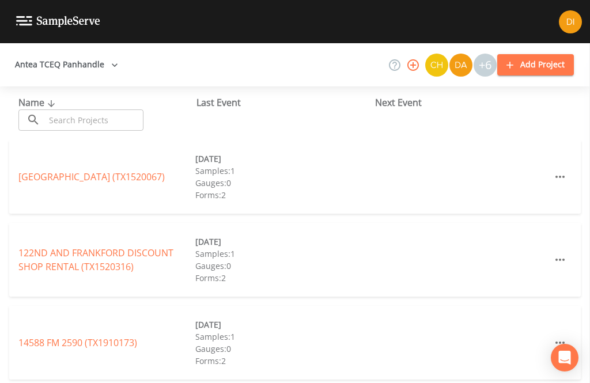
click at [103, 109] on input "text" at bounding box center [94, 119] width 99 height 21
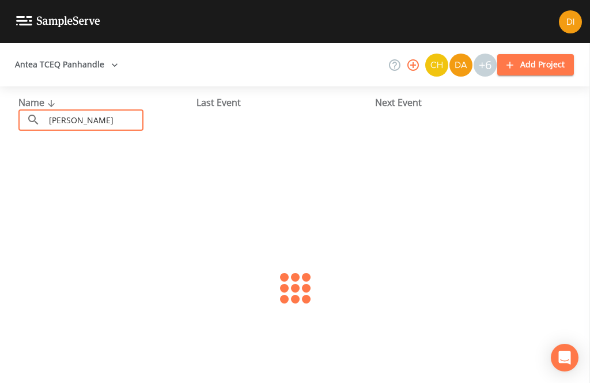
type input "Tulia"
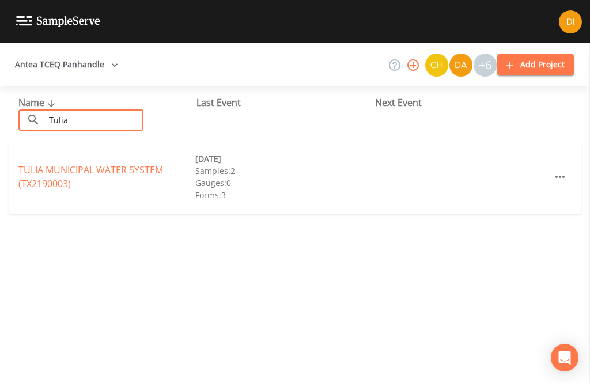
click at [34, 164] on link "TULIA MUNICIPAL WATER SYSTEM (TX2190003)" at bounding box center [90, 177] width 145 height 27
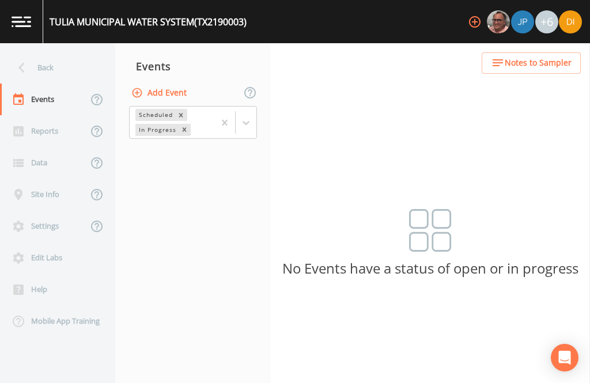
click at [175, 82] on button "Add Event" at bounding box center [160, 92] width 62 height 21
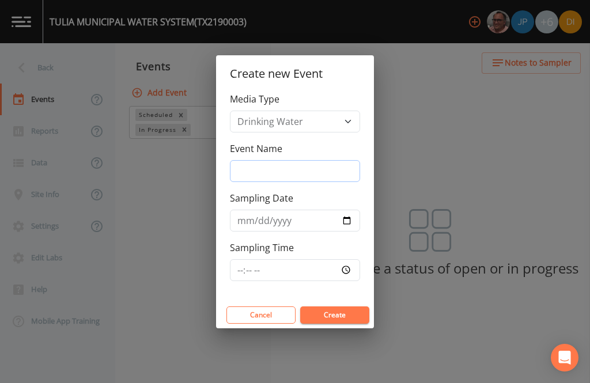
click at [304, 177] on input "Event Name" at bounding box center [295, 171] width 130 height 22
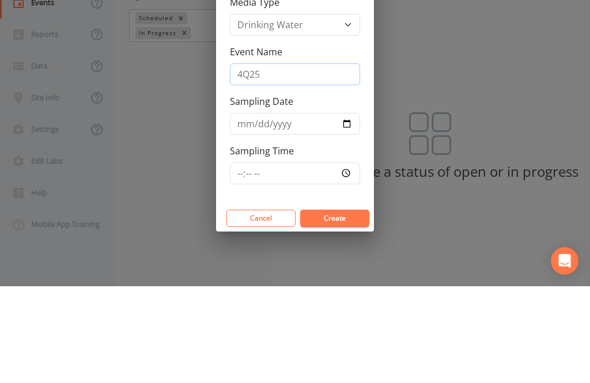
type input "4Q25"
click at [283, 210] on input "Sampling Date" at bounding box center [295, 221] width 130 height 22
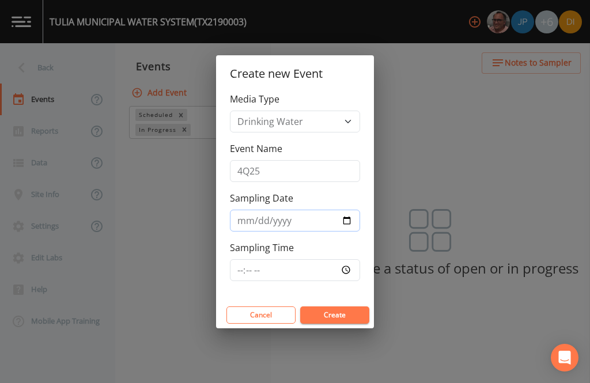
type input "[DATE]"
click at [320, 268] on input "Sampling Time" at bounding box center [295, 270] width 130 height 22
type input "11:30"
click at [334, 321] on button "Create" at bounding box center [334, 315] width 69 height 17
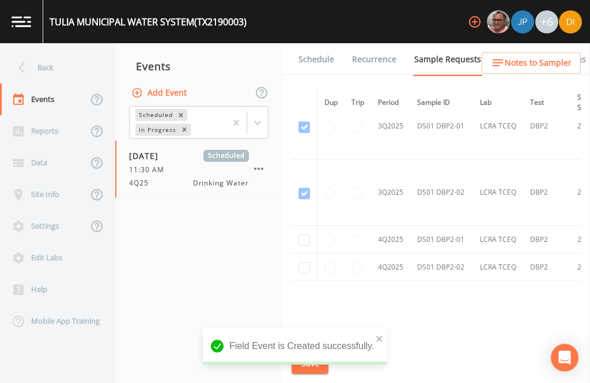
scroll to position [1683, 0]
click at [299, 235] on input "checkbox" at bounding box center [304, 241] width 12 height 12
checkbox input "true"
click at [301, 263] on input "checkbox" at bounding box center [304, 269] width 12 height 12
checkbox input "true"
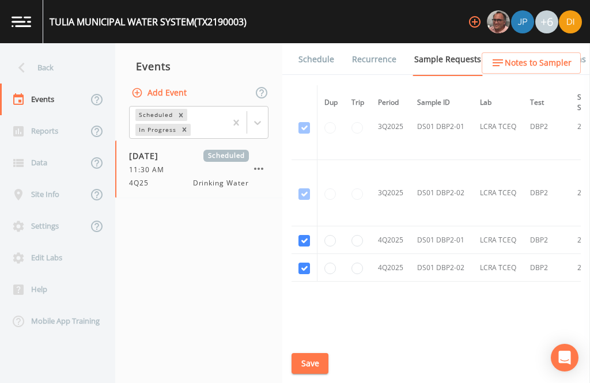
click at [309, 362] on button "Save" at bounding box center [310, 363] width 37 height 21
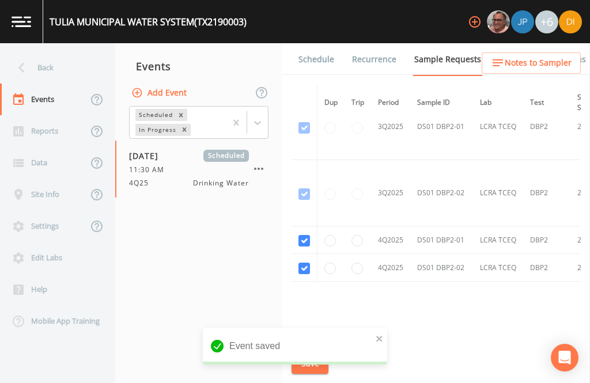
click at [315, 43] on link "Schedule" at bounding box center [316, 59] width 39 height 32
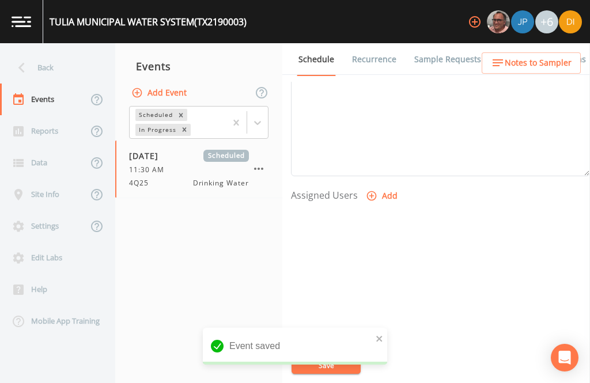
click at [379, 186] on button "Add" at bounding box center [383, 196] width 39 height 21
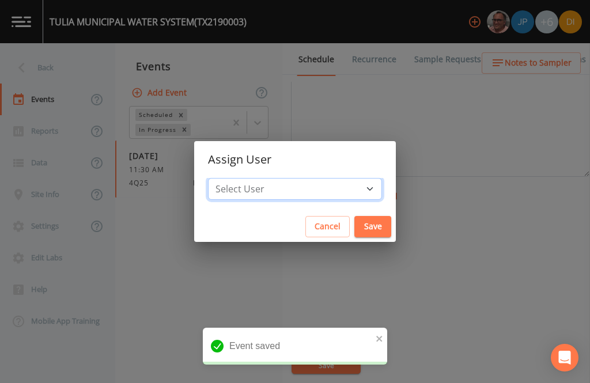
click at [334, 183] on select "Select User [PERSON_NAME] [PERSON_NAME] [PERSON_NAME] [PERSON_NAME] [PERSON_NAM…" at bounding box center [295, 189] width 174 height 22
select select "344ec927-06d4-4db1-b173-80838cd52a46"
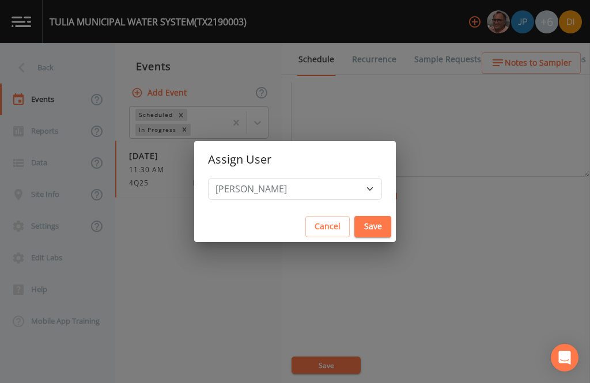
click at [354, 218] on button "Save" at bounding box center [372, 226] width 37 height 21
select select
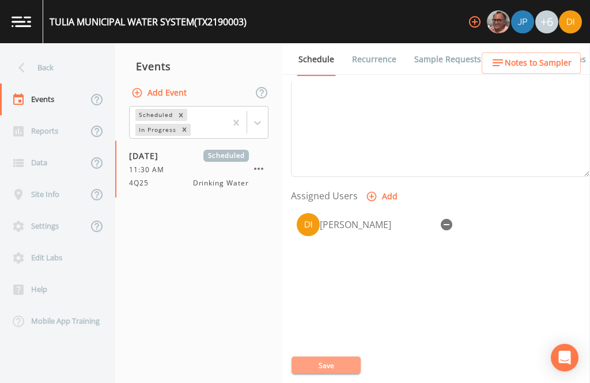
click at [335, 366] on button "Save" at bounding box center [326, 365] width 69 height 17
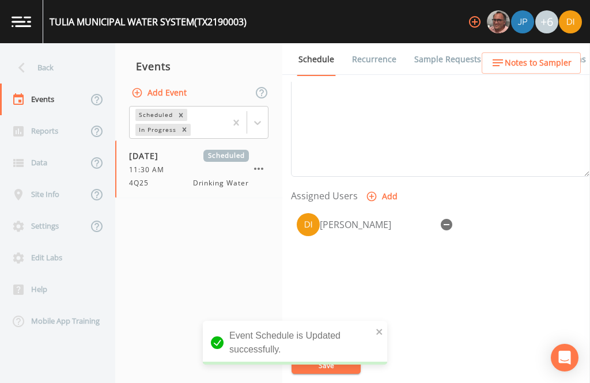
click at [31, 58] on icon at bounding box center [22, 68] width 20 height 20
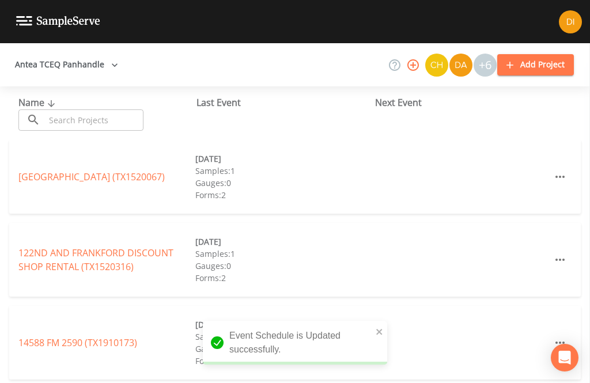
click at [41, 109] on div "​ ​" at bounding box center [80, 119] width 125 height 21
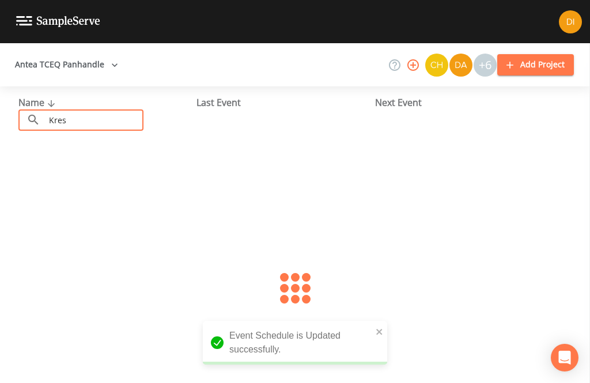
type input "[PERSON_NAME]"
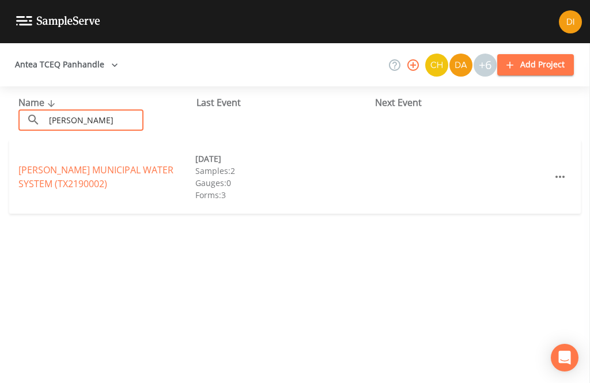
click at [29, 164] on link "[PERSON_NAME] MUNICIPAL WATER SYSTEM (TX2190002)" at bounding box center [95, 177] width 155 height 27
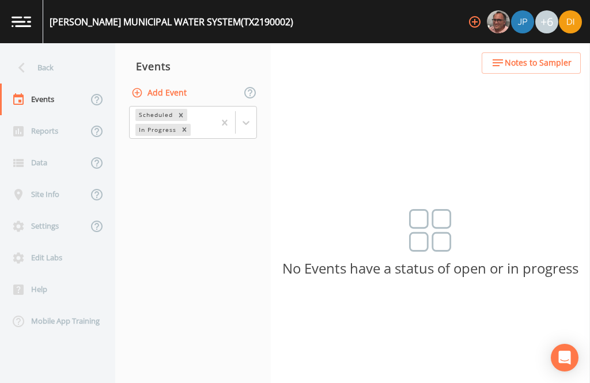
click at [187, 82] on button "Add Event" at bounding box center [160, 92] width 62 height 21
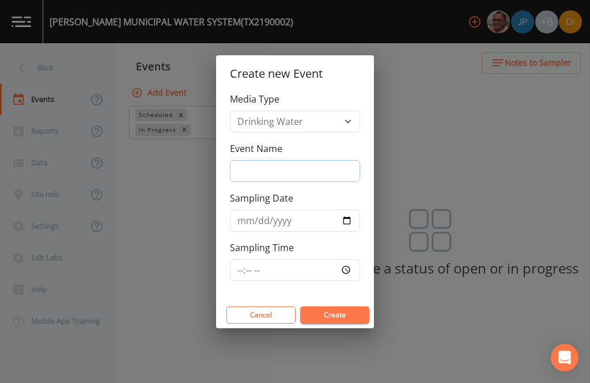
click at [321, 173] on input "Event Name" at bounding box center [295, 171] width 130 height 22
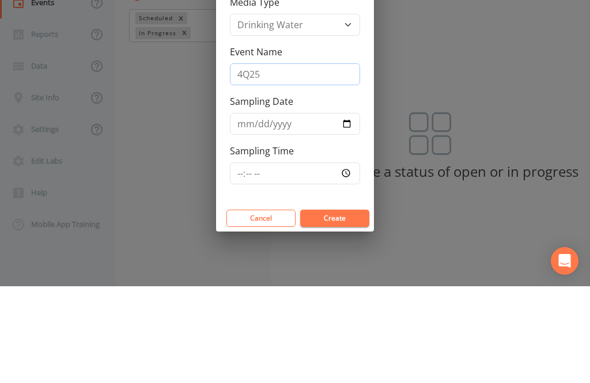
type input "4Q25"
click at [300, 210] on input "Sampling Date" at bounding box center [295, 221] width 130 height 22
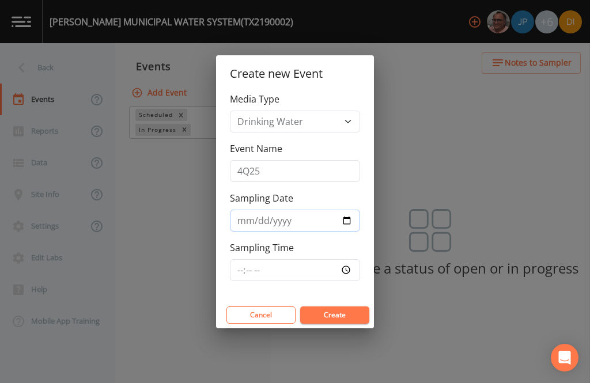
type input "[DATE]"
click at [316, 264] on input "Sampling Time" at bounding box center [295, 270] width 130 height 22
type input "12:30"
click at [342, 315] on button "Create" at bounding box center [334, 315] width 69 height 17
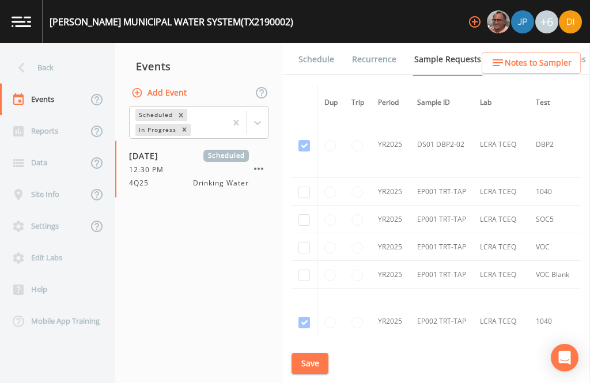
scroll to position [1664, 0]
click at [300, 188] on input "checkbox" at bounding box center [304, 194] width 12 height 12
checkbox input "true"
click at [301, 215] on input "checkbox" at bounding box center [304, 221] width 12 height 12
checkbox input "true"
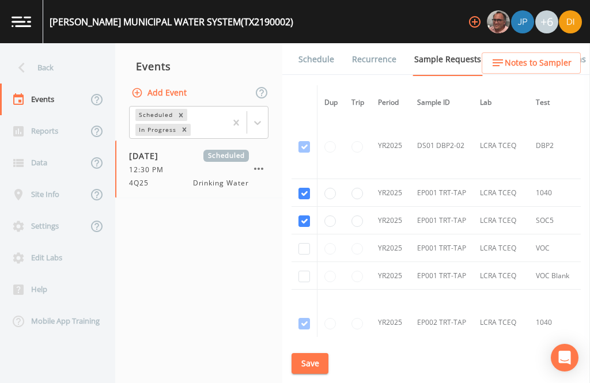
click at [305, 243] on input "checkbox" at bounding box center [304, 249] width 12 height 12
checkbox input "true"
click at [301, 271] on input "checkbox" at bounding box center [304, 277] width 12 height 12
checkbox input "true"
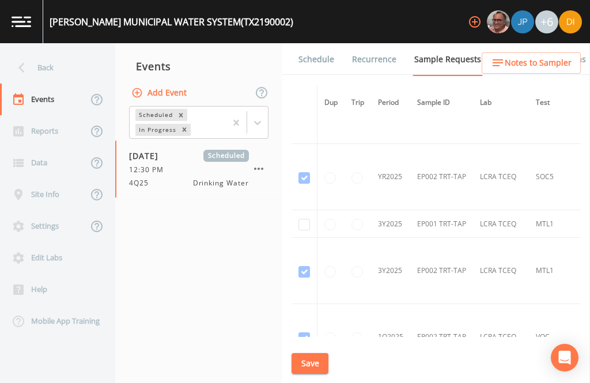
scroll to position [1941, 0]
click at [300, 212] on td at bounding box center [305, 226] width 26 height 28
click at [298, 221] on input "checkbox" at bounding box center [304, 227] width 12 height 12
checkbox input "true"
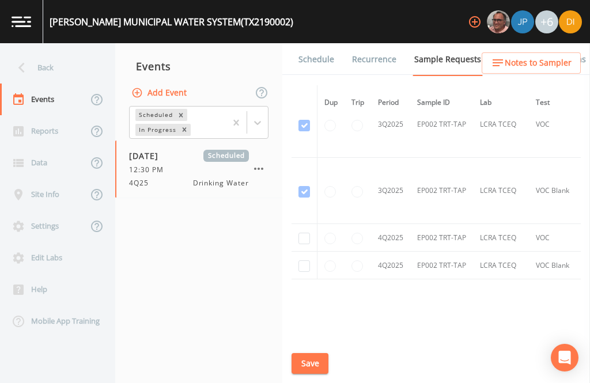
scroll to position [2418, 0]
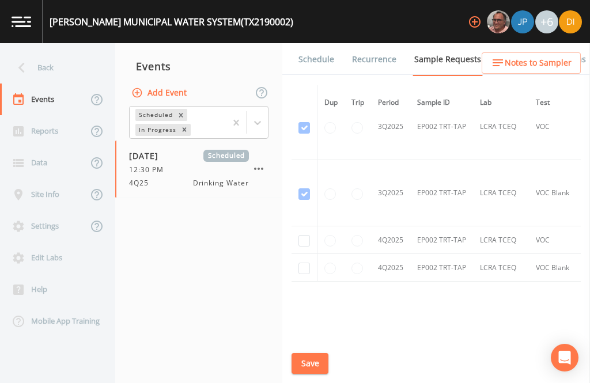
click at [300, 235] on input "checkbox" at bounding box center [304, 241] width 12 height 12
checkbox input "true"
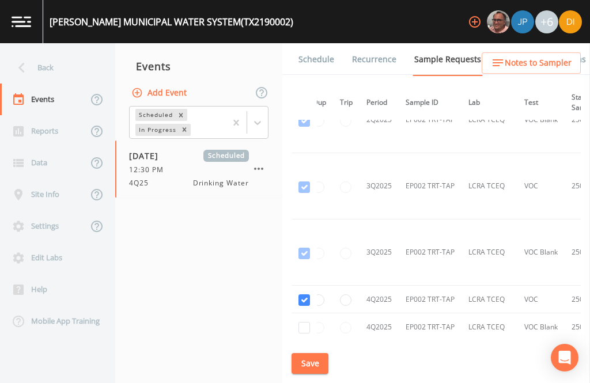
scroll to position [2369, 5]
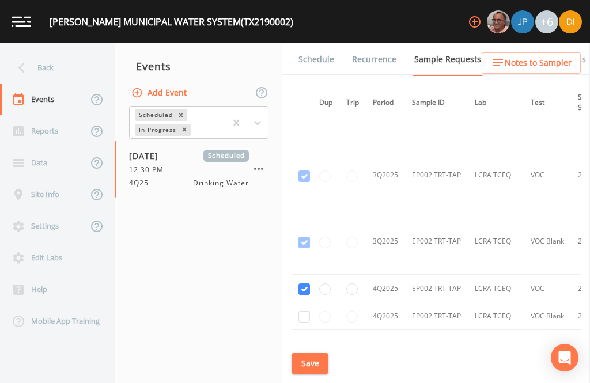
click at [302, 311] on input "checkbox" at bounding box center [304, 317] width 12 height 12
checkbox input "true"
click at [309, 364] on button "Save" at bounding box center [310, 363] width 37 height 21
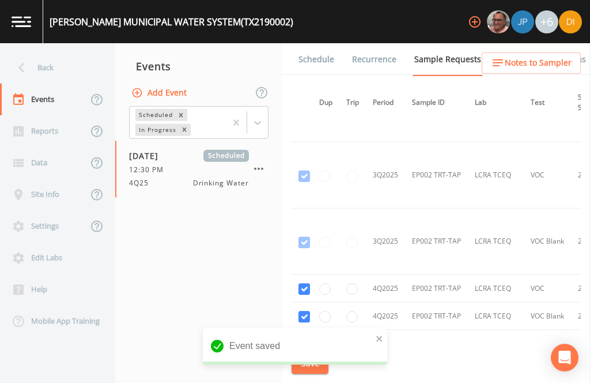
click at [320, 43] on link "Schedule" at bounding box center [316, 59] width 39 height 32
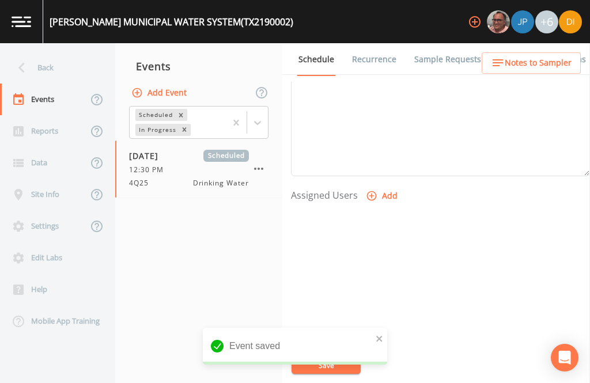
scroll to position [392, 0]
click at [386, 186] on button "Add" at bounding box center [383, 196] width 39 height 21
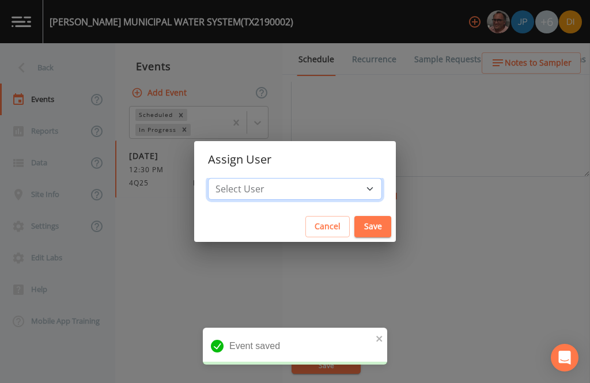
click at [330, 190] on select "Select User [PERSON_NAME] [PERSON_NAME] [PERSON_NAME] [PERSON_NAME] [PERSON_NAM…" at bounding box center [295, 189] width 174 height 22
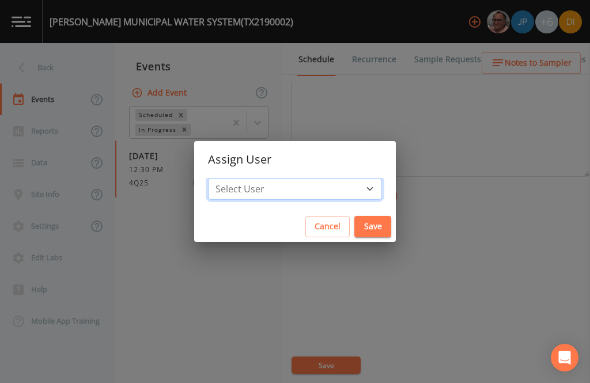
select select "344ec927-06d4-4db1-b173-80838cd52a46"
click at [354, 222] on button "Save" at bounding box center [372, 226] width 37 height 21
select select
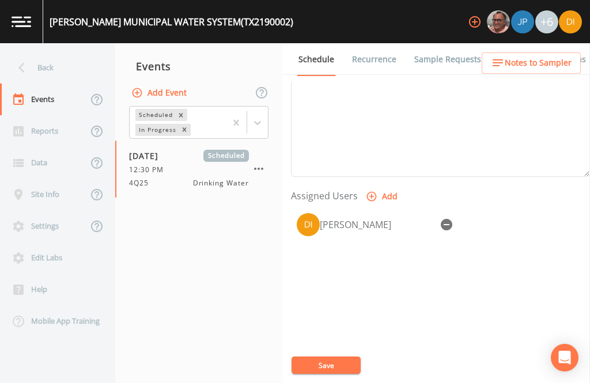
click at [341, 365] on button "Save" at bounding box center [326, 365] width 69 height 17
click at [29, 58] on icon at bounding box center [22, 68] width 20 height 20
